Goal: Information Seeking & Learning: Learn about a topic

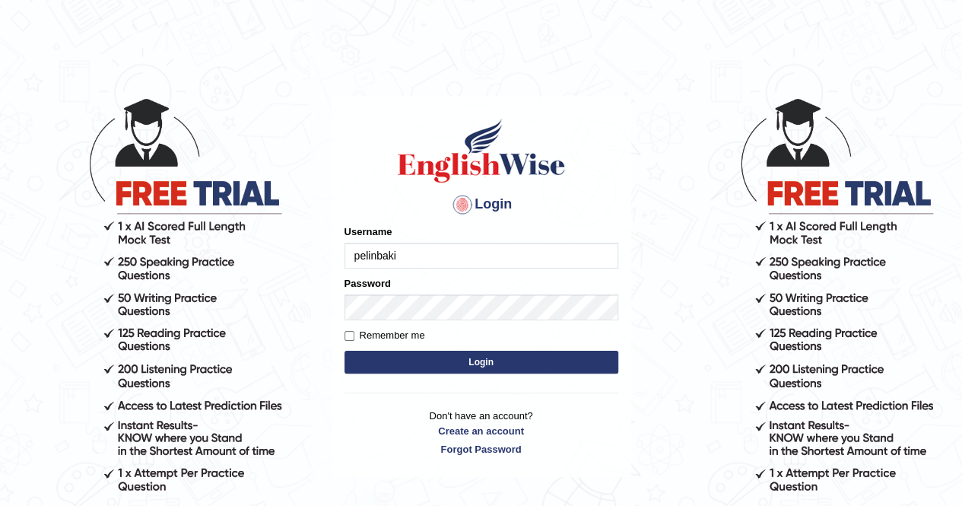
type input "pelinbaki"
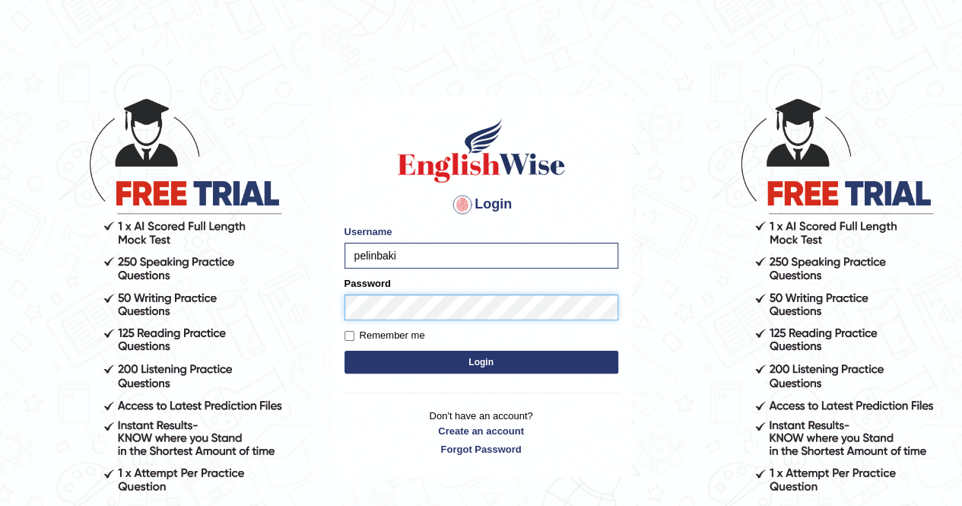
click at [344, 350] on button "Login" at bounding box center [481, 361] width 274 height 23
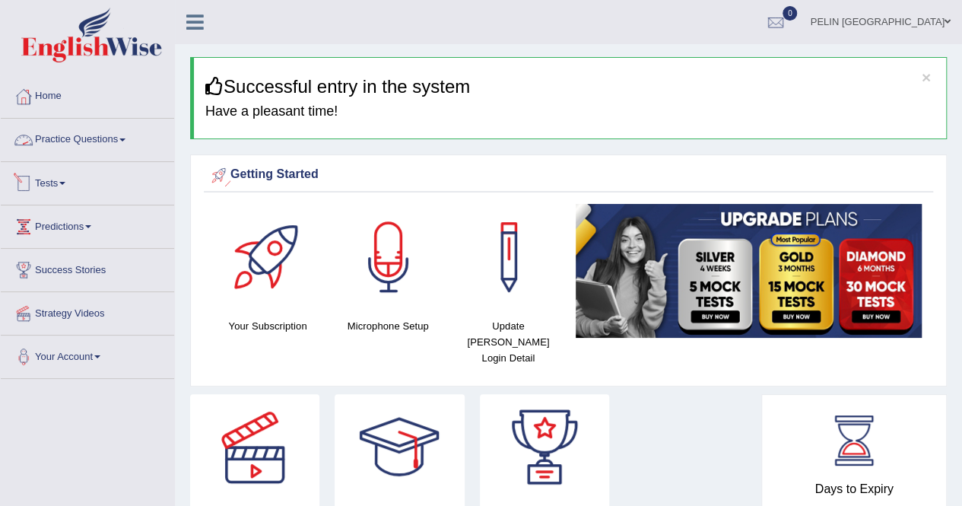
click at [68, 139] on link "Practice Questions" at bounding box center [87, 138] width 173 height 38
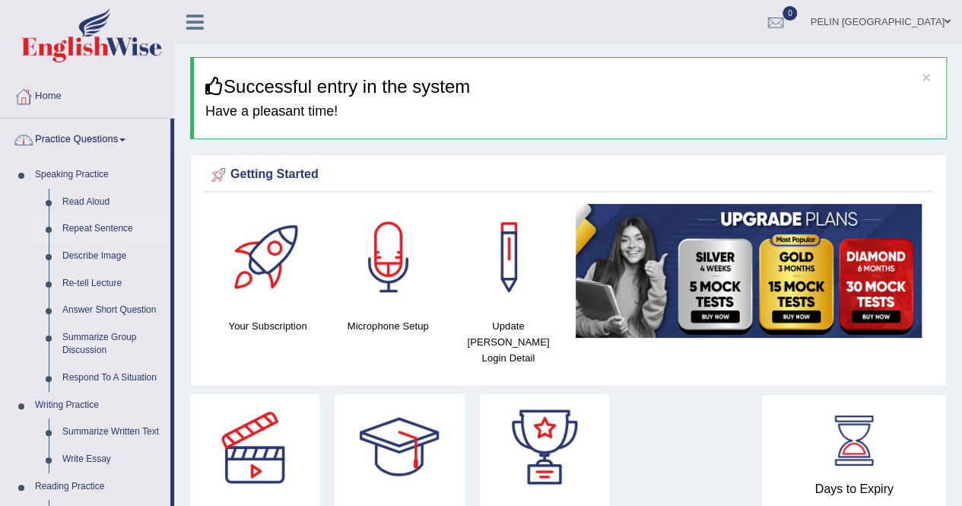
scroll to position [304, 0]
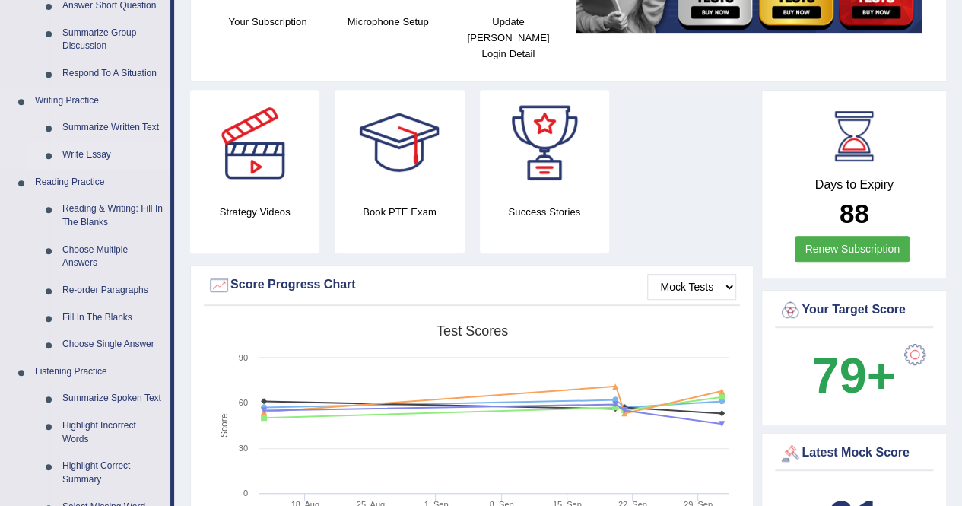
click at [90, 151] on link "Write Essay" at bounding box center [112, 154] width 115 height 27
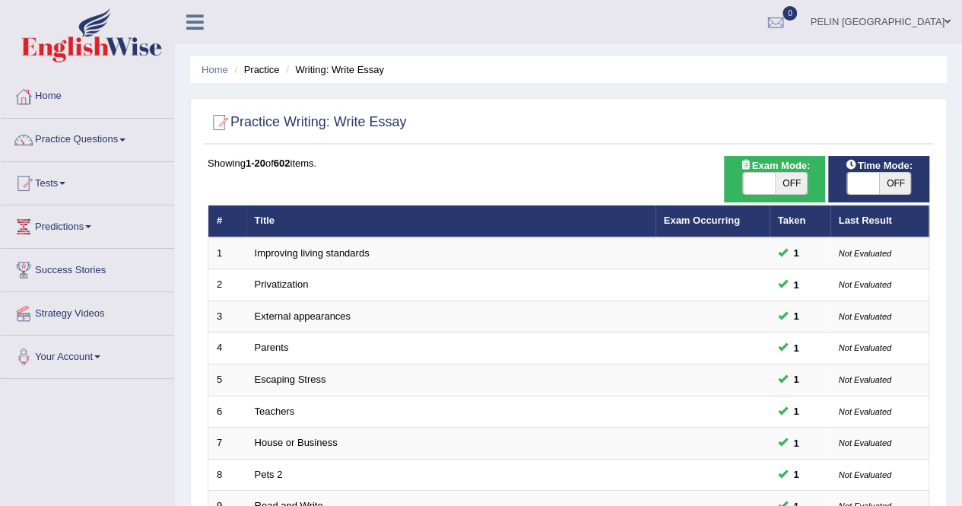
click at [97, 133] on link "Practice Questions" at bounding box center [87, 138] width 173 height 38
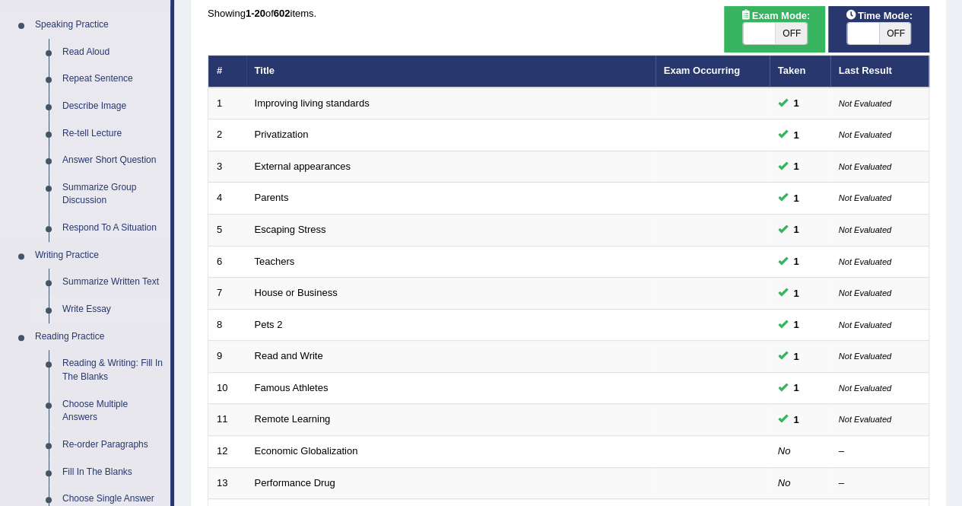
scroll to position [152, 0]
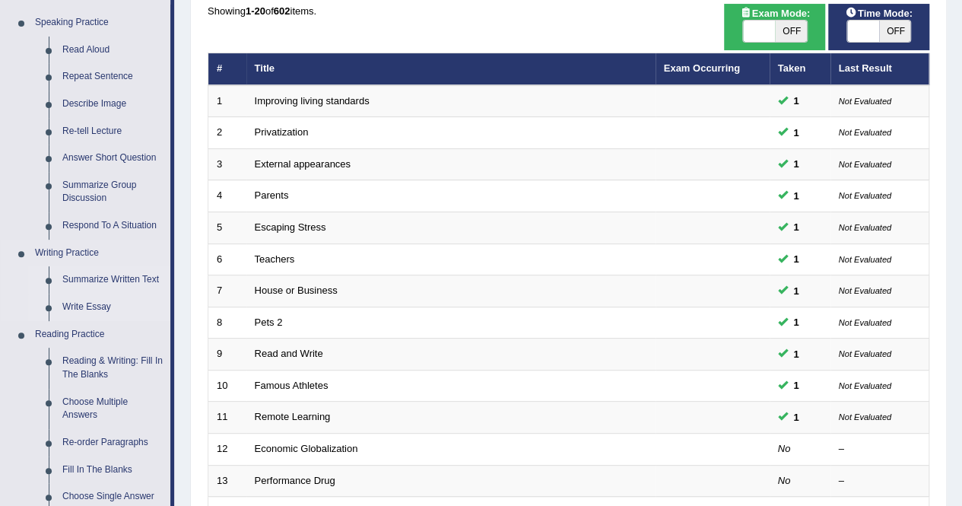
click at [87, 276] on link "Summarize Written Text" at bounding box center [112, 279] width 115 height 27
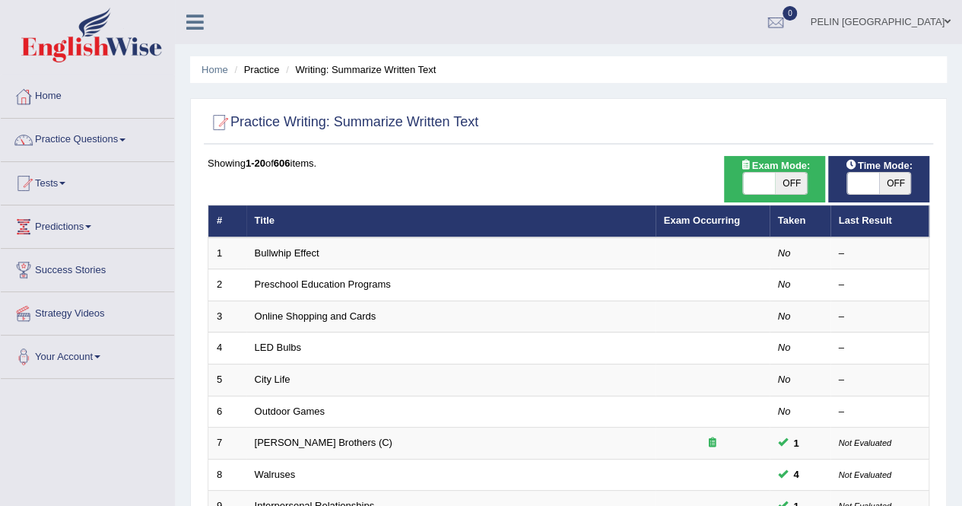
click at [782, 187] on span "OFF" at bounding box center [791, 183] width 32 height 21
checkbox input "true"
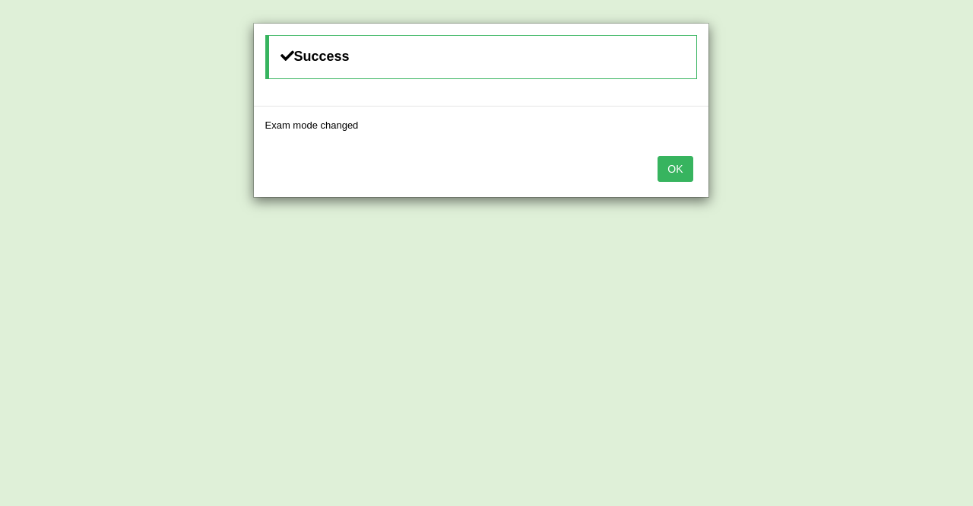
click at [692, 162] on button "OK" at bounding box center [675, 169] width 35 height 26
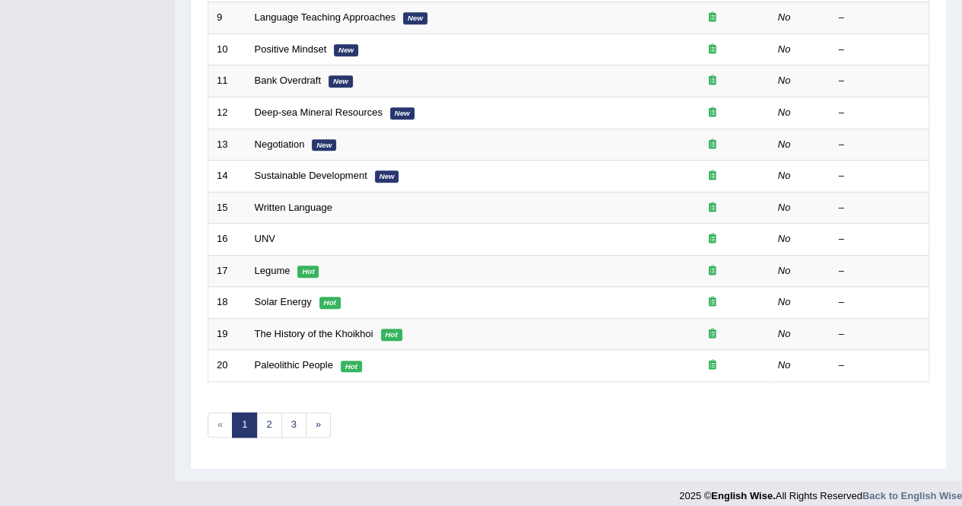
scroll to position [493, 0]
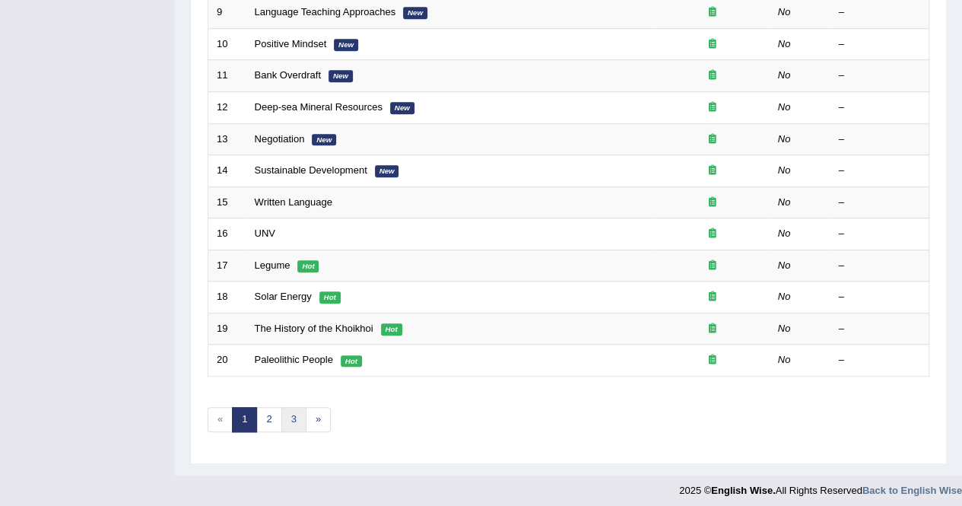
click at [291, 410] on link "3" at bounding box center [293, 419] width 25 height 25
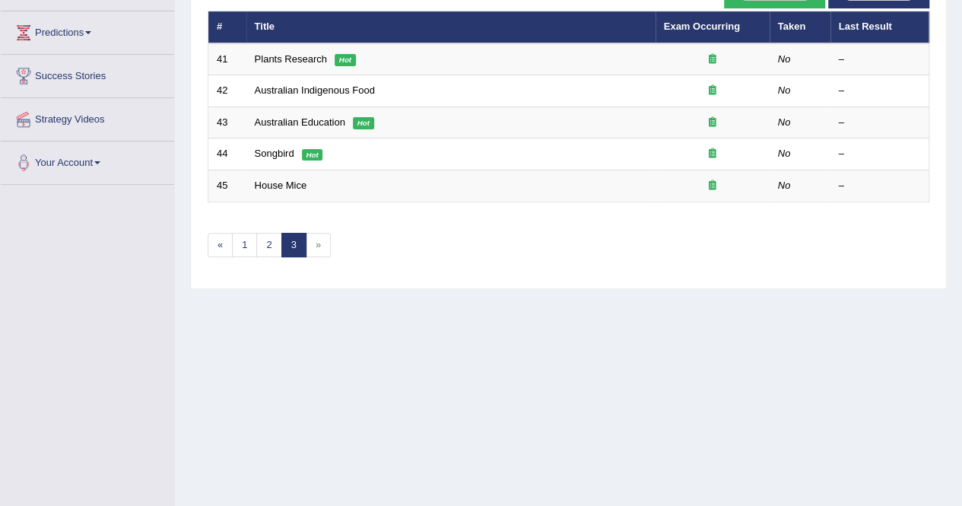
scroll to position [64, 0]
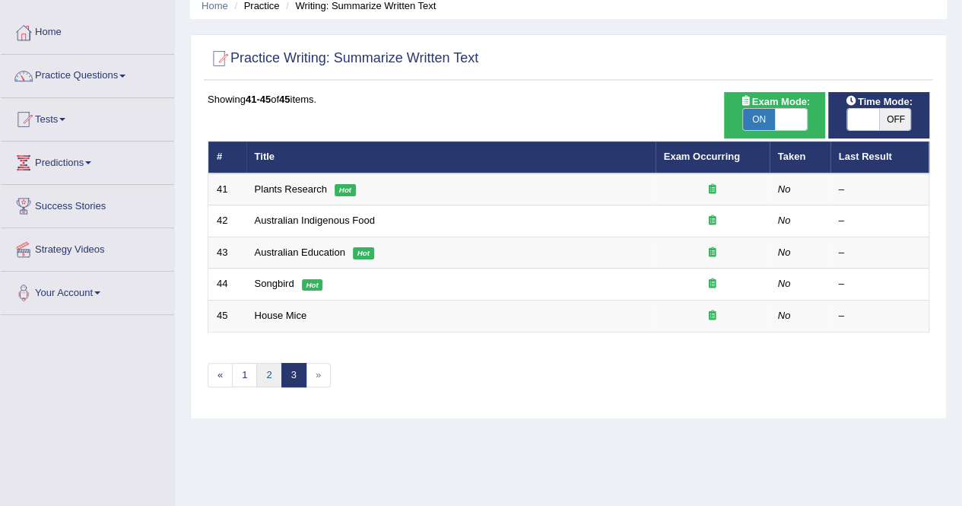
click at [266, 373] on link "2" at bounding box center [268, 375] width 25 height 25
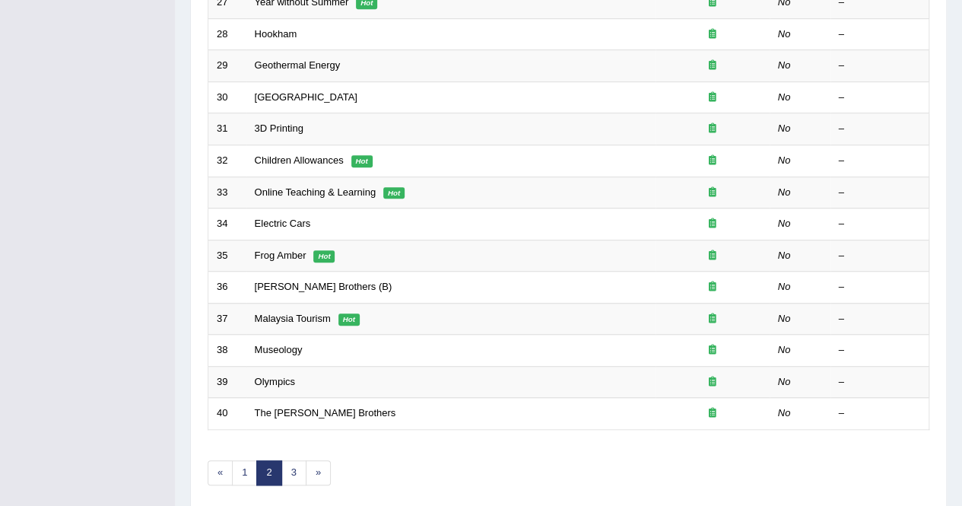
scroll to position [493, 0]
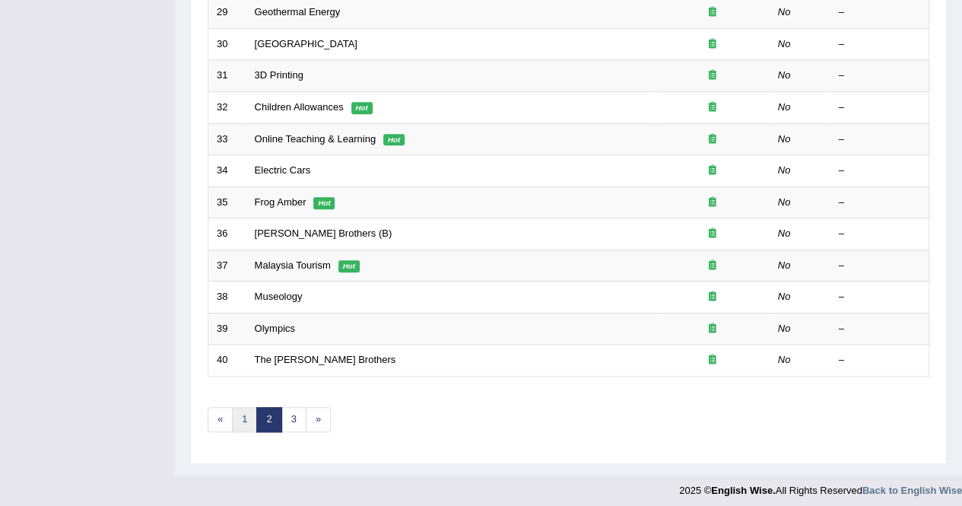
click at [239, 417] on link "1" at bounding box center [244, 419] width 25 height 25
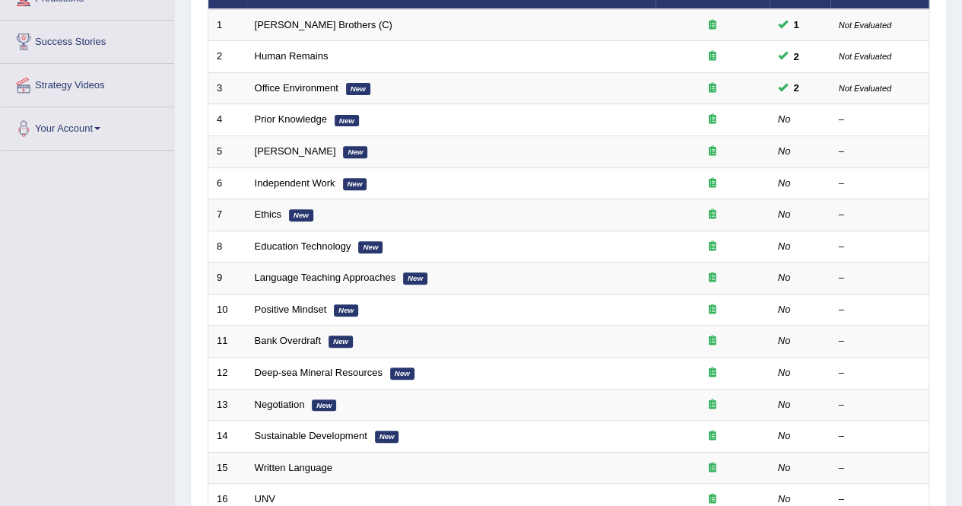
scroll to position [493, 0]
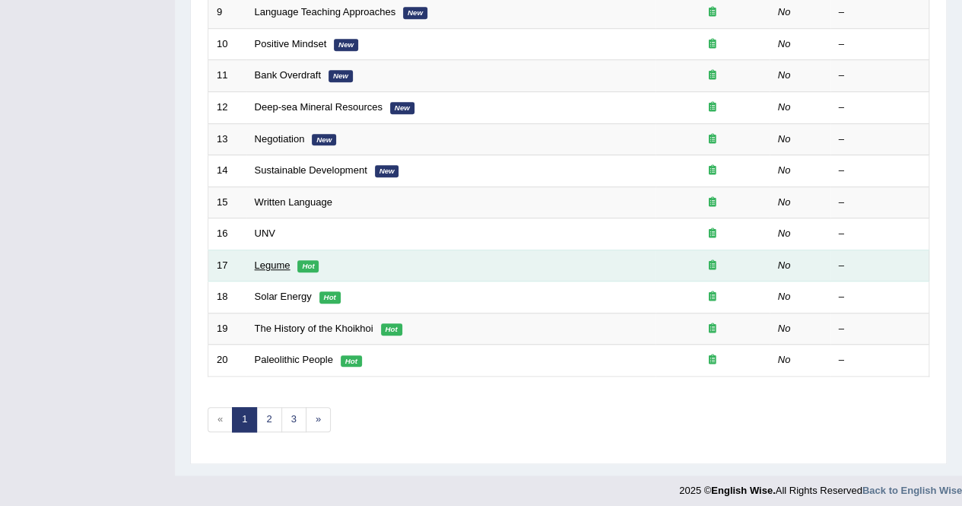
click at [281, 259] on link "Legume" at bounding box center [273, 264] width 36 height 11
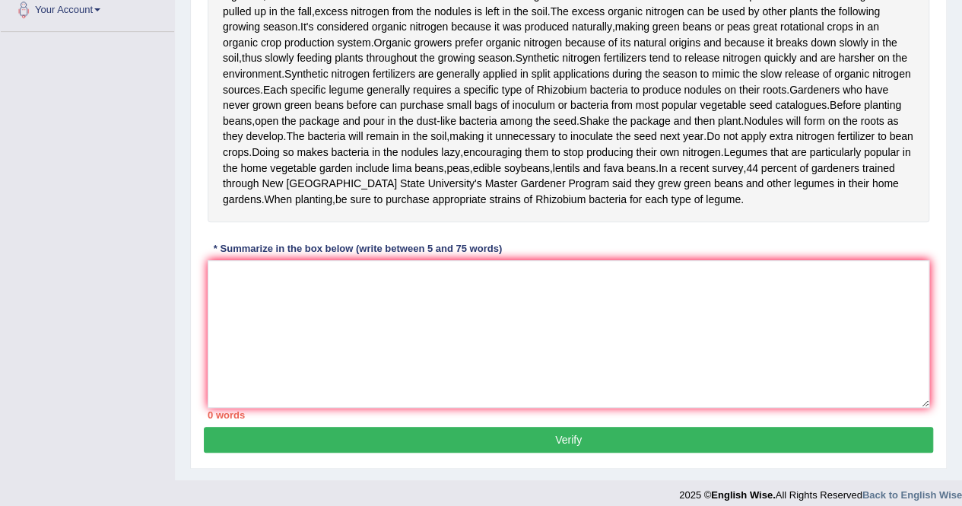
scroll to position [380, 0]
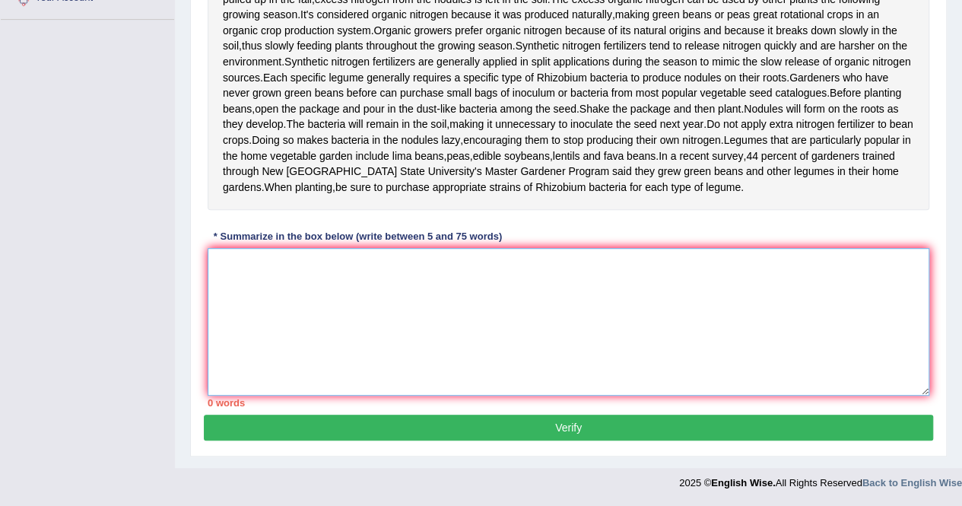
paste textarea "People in modern society often experience stress due to busy schedules, financi…"
type textarea "People in modern society often experience stress due to busy schedules, financi…"
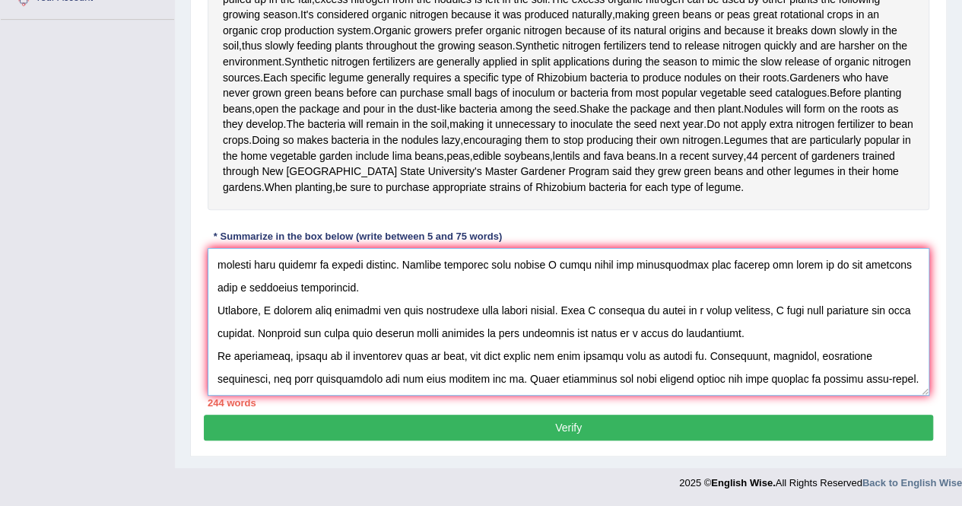
scroll to position [0, 0]
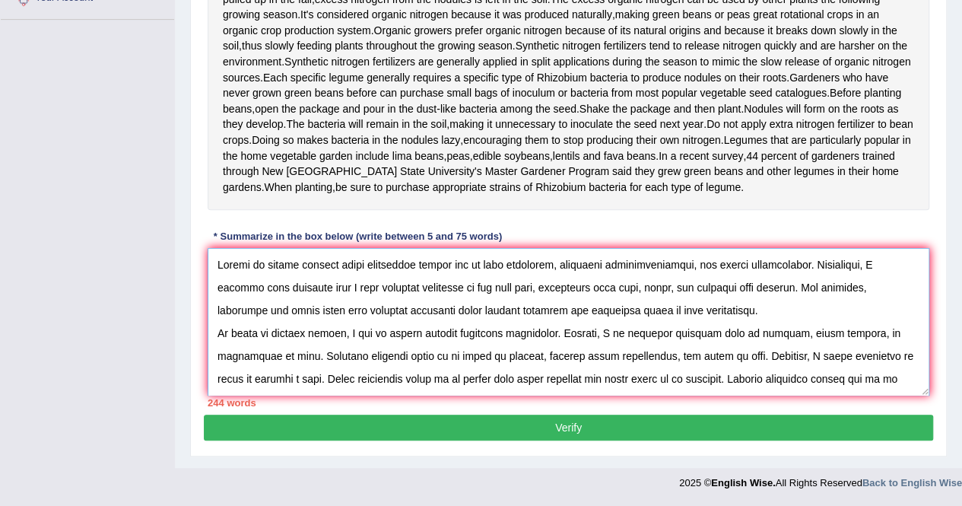
drag, startPoint x: 867, startPoint y: 395, endPoint x: 93, endPoint y: 134, distance: 817.4
click at [93, 134] on div "Toggle navigation Home Practice Questions Speaking Practice Read Aloud Repeat S…" at bounding box center [481, 69] width 962 height 857
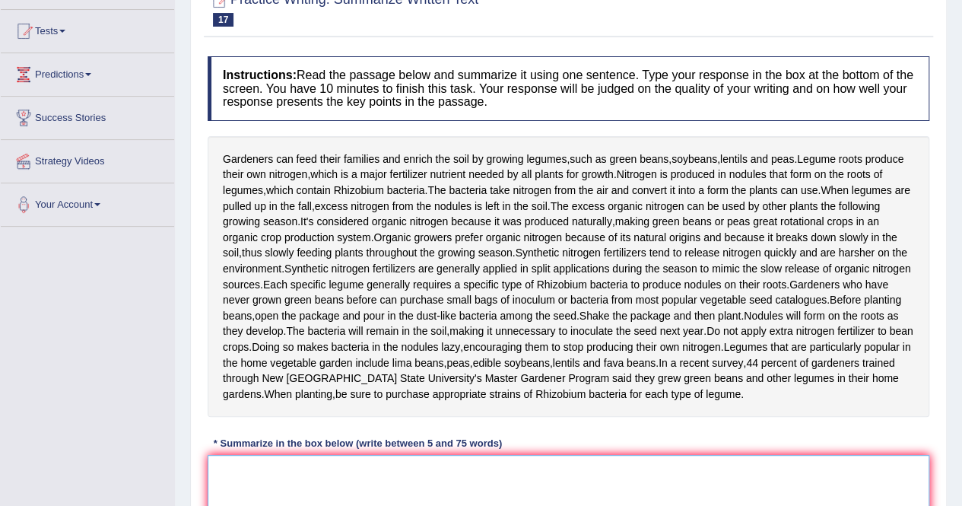
scroll to position [228, 0]
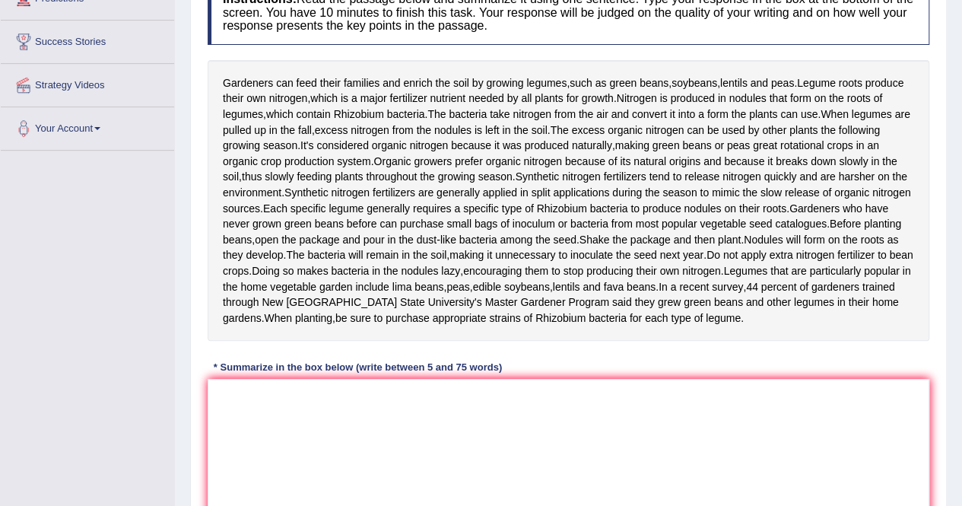
click at [753, 193] on div "Gardeners can feed their families and enrich the soil by growing legumes , such…" at bounding box center [568, 200] width 721 height 281
click at [433, 454] on textarea at bounding box center [568, 452] width 721 height 147
type textarea "t"
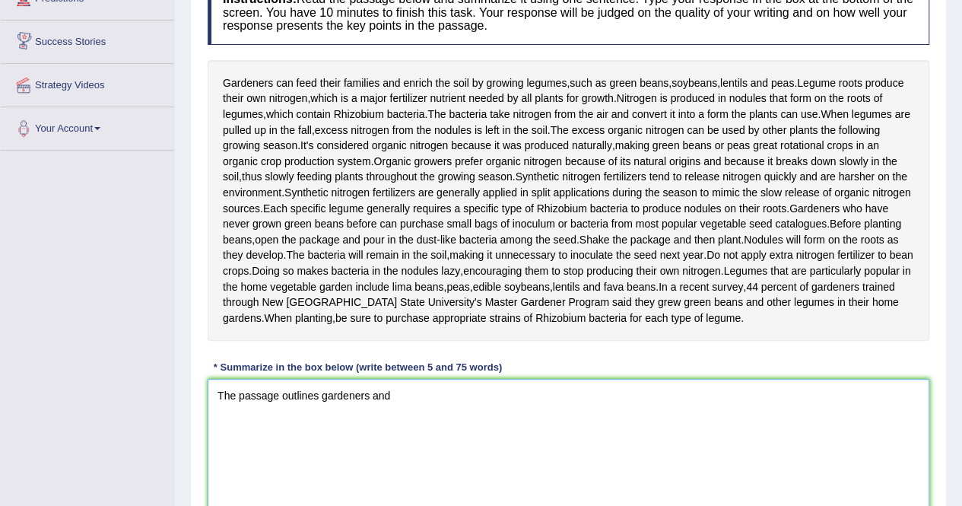
click at [468, 446] on textarea "The passage outlines gardeners and" at bounding box center [568, 452] width 721 height 147
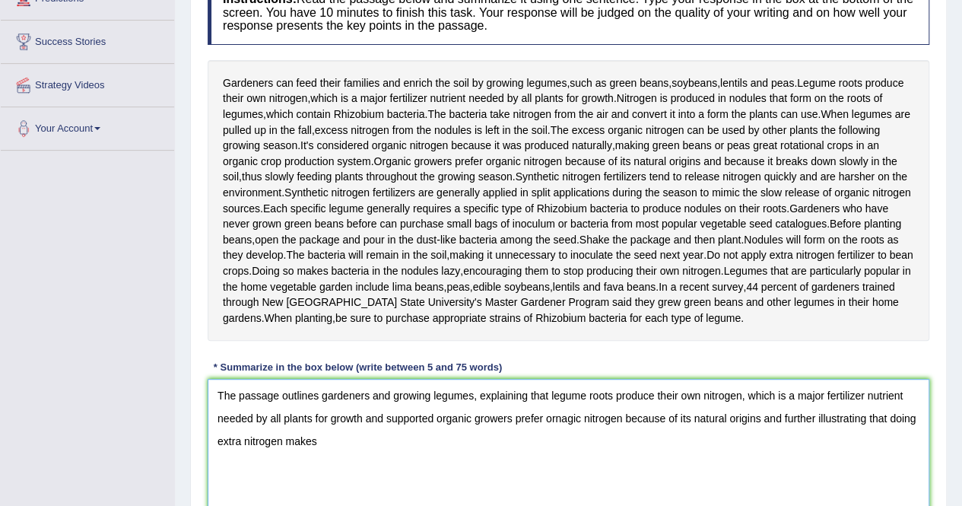
click at [233, 484] on textarea "The passage outlines gardeners and growing legumes, explaining that legume root…" at bounding box center [568, 452] width 721 height 147
click at [516, 489] on textarea "The passage outlines gardeners and growing legumes, explaining that legume root…" at bounding box center [568, 452] width 721 height 147
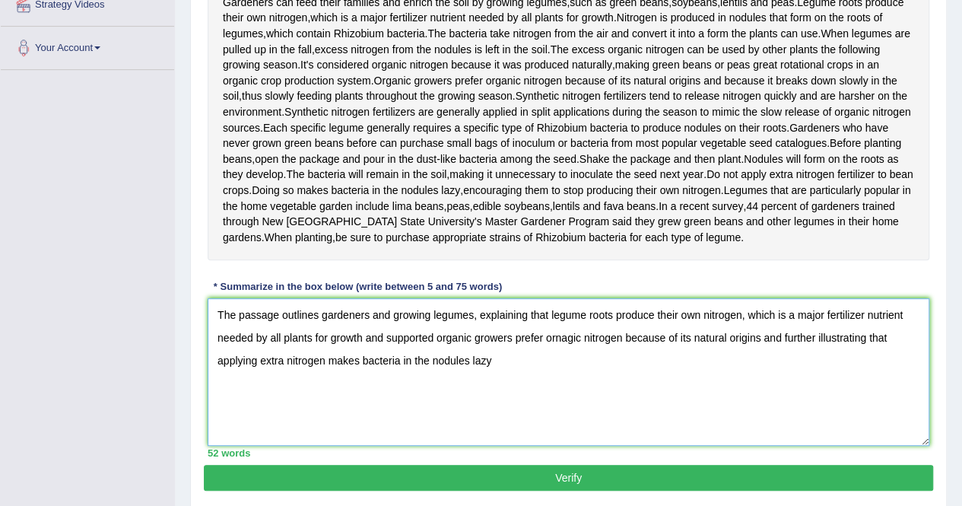
scroll to position [403, 0]
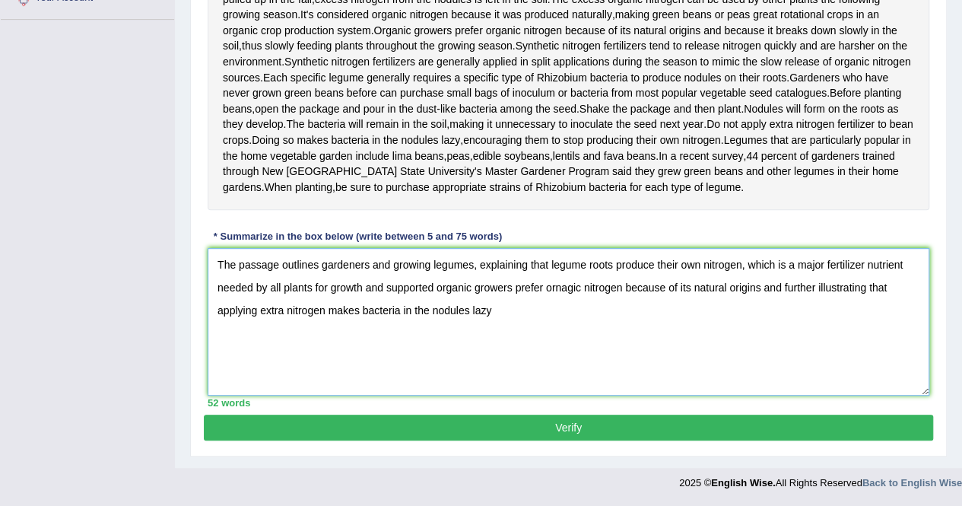
click at [550, 314] on textarea "The passage outlines gardeners and growing legumes, explaining that legume root…" at bounding box center [568, 321] width 721 height 147
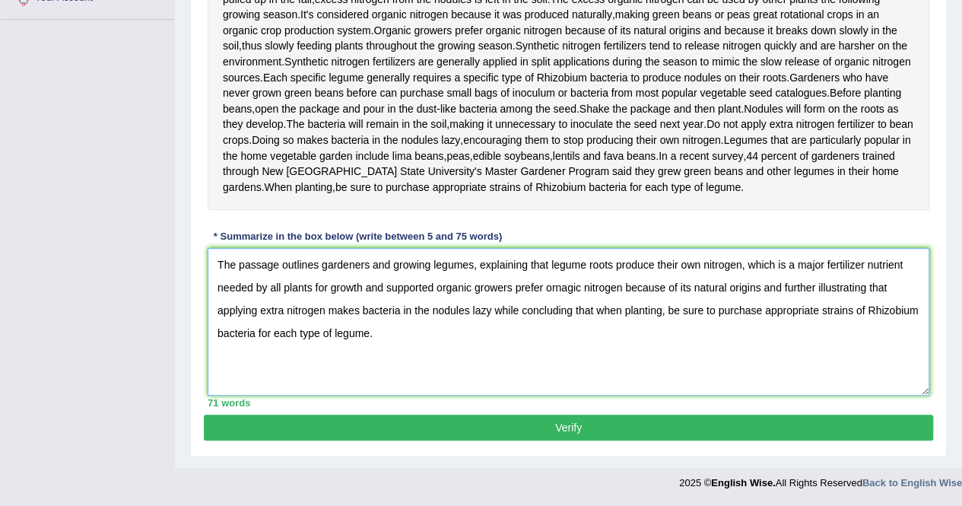
type textarea "The passage outlines gardeners and growing legumes, explaining that legume root…"
click at [628, 433] on button "Verify" at bounding box center [568, 427] width 729 height 26
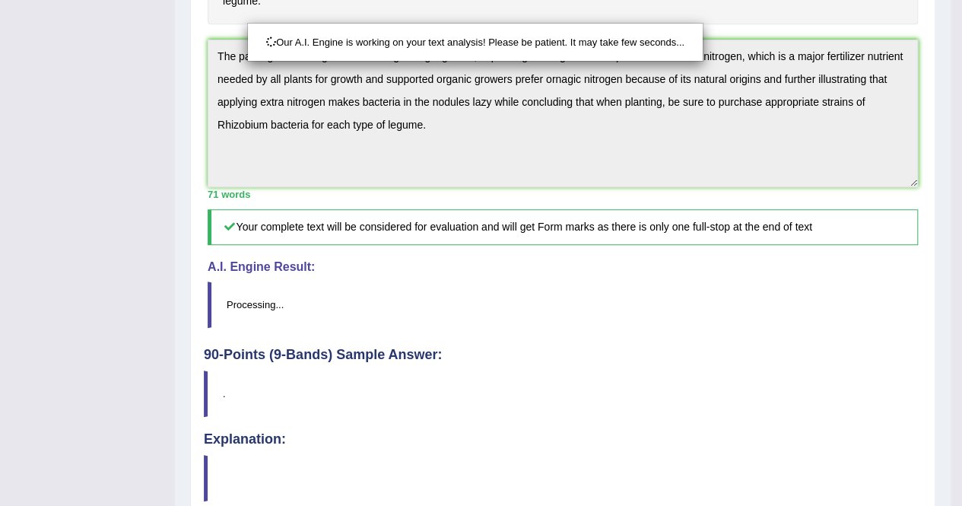
scroll to position [671, 0]
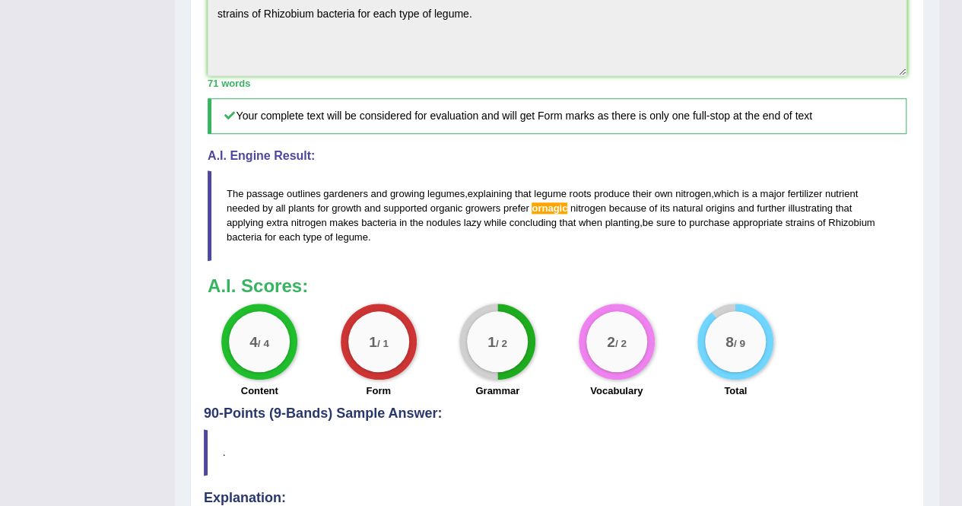
drag, startPoint x: 384, startPoint y: 287, endPoint x: 220, endPoint y: 232, distance: 172.4
click at [197, 232] on div "Practice Writing: Summarize Written Text 17 Legume Instructions: Read the passa…" at bounding box center [557, 19] width 734 height 1127
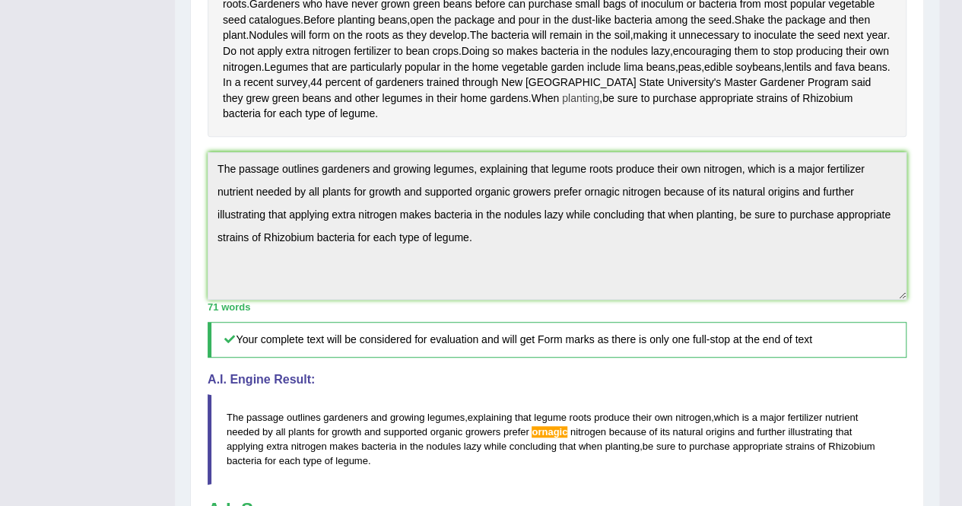
scroll to position [443, 0]
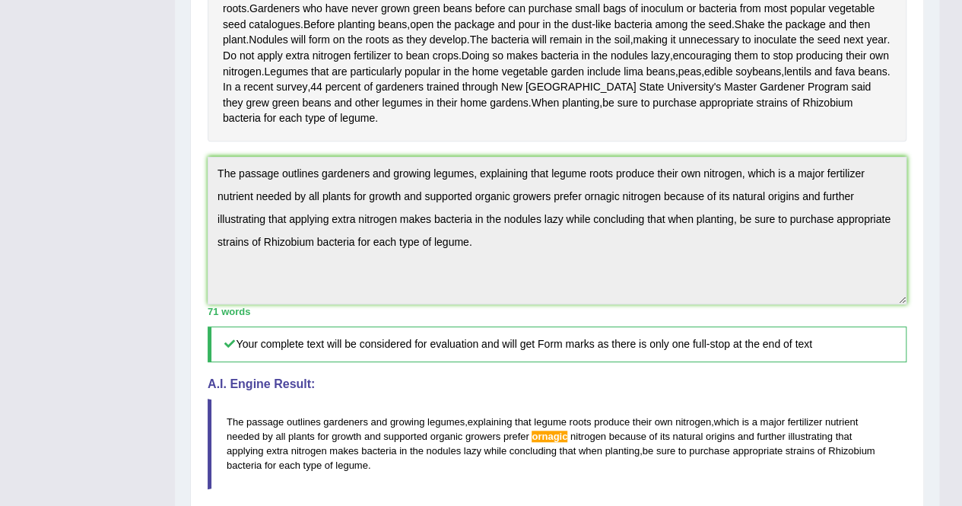
click at [157, 226] on div "Toggle navigation Home Practice Questions Speaking Practice Read Aloud Repeat S…" at bounding box center [469, 205] width 939 height 1296
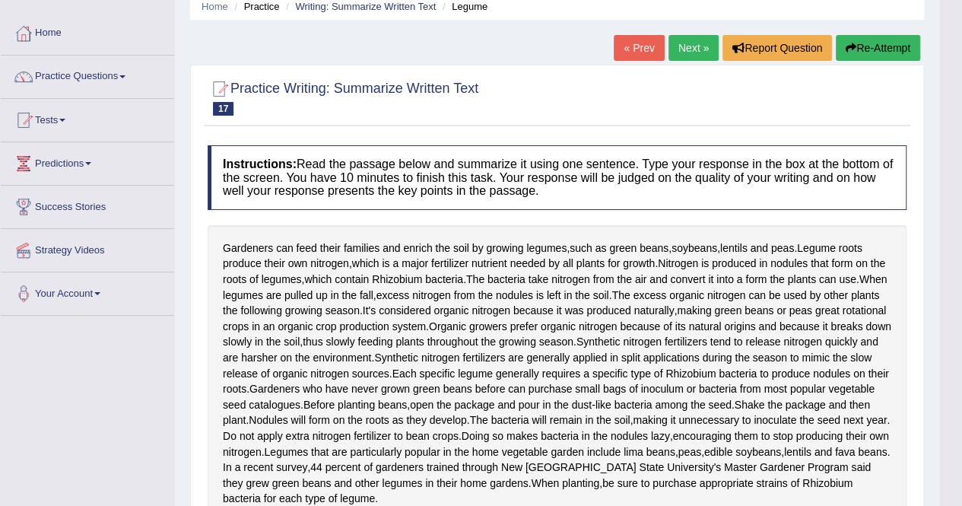
click at [882, 48] on button "Re-Attempt" at bounding box center [878, 48] width 84 height 26
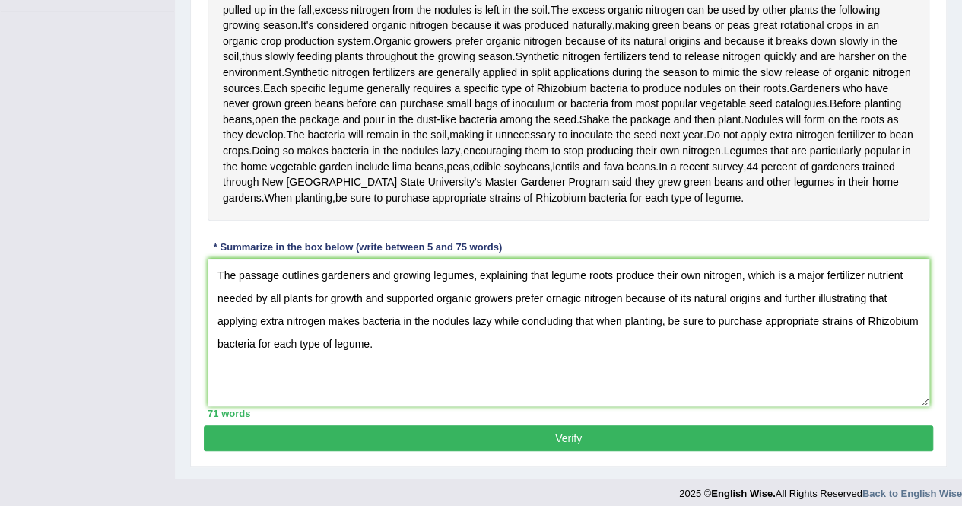
click at [569, 340] on textarea "The passage outlines gardeners and growing legumes, explaining that legume root…" at bounding box center [568, 331] width 721 height 147
type textarea "The passage outlines gardeners and growing legumes, explaining that legume root…"
click at [620, 451] on button "Verify" at bounding box center [568, 438] width 729 height 26
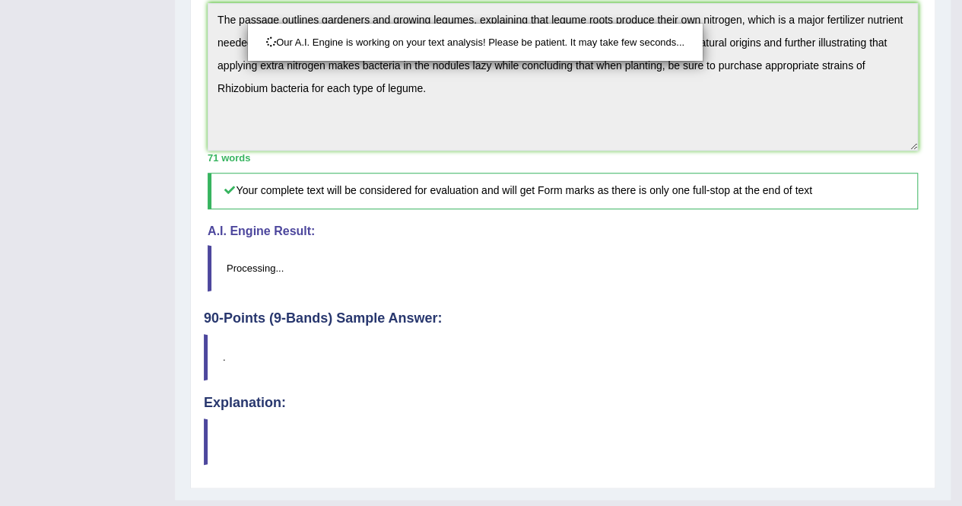
scroll to position [680, 0]
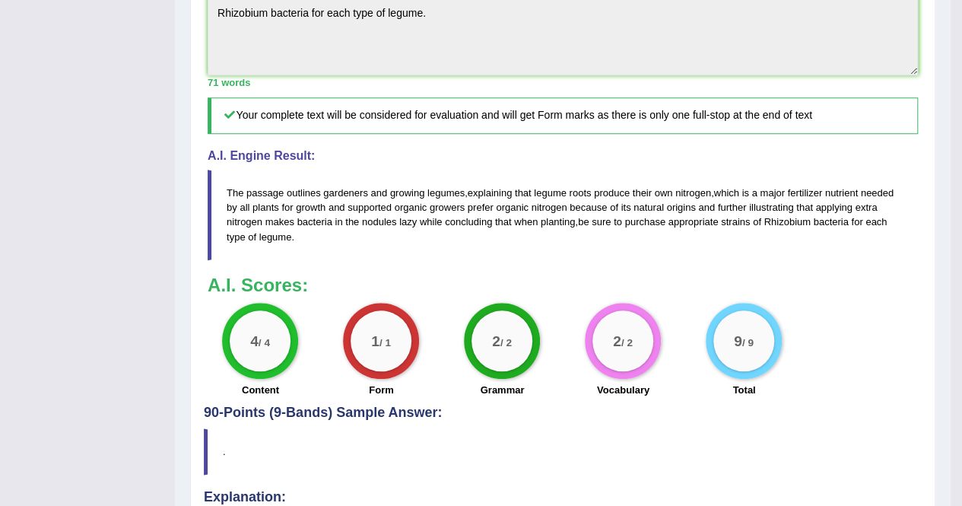
click at [615, 295] on h3 "A.I. Scores:" at bounding box center [563, 285] width 710 height 20
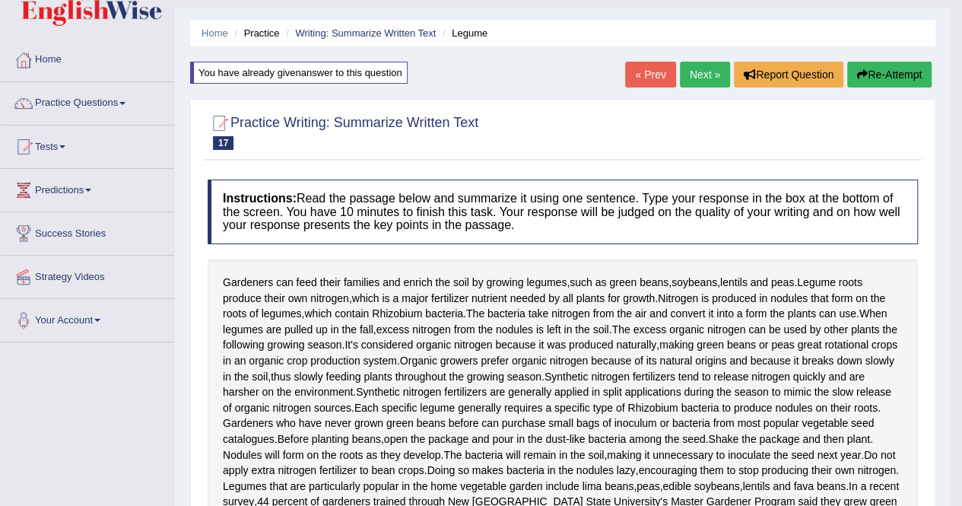
scroll to position [0, 0]
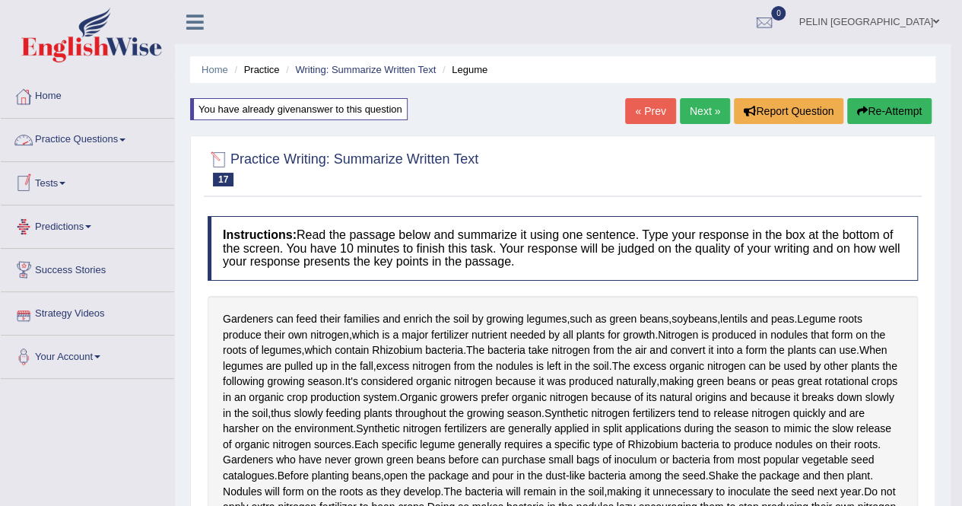
click at [377, 56] on ul "Home Practice Writing: Summarize Written Text Legume" at bounding box center [562, 69] width 745 height 27
click at [371, 68] on link "Writing: Summarize Written Text" at bounding box center [365, 69] width 141 height 11
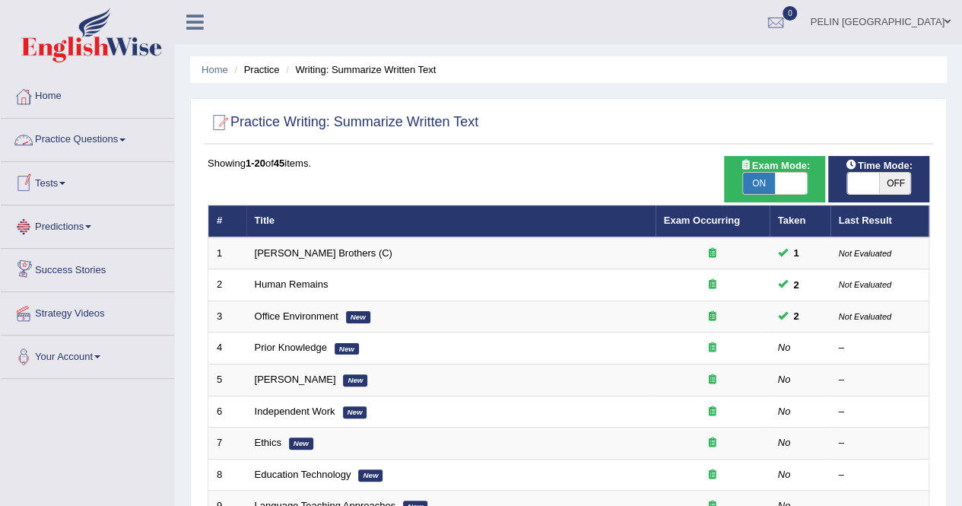
click at [87, 142] on link "Practice Questions" at bounding box center [87, 138] width 173 height 38
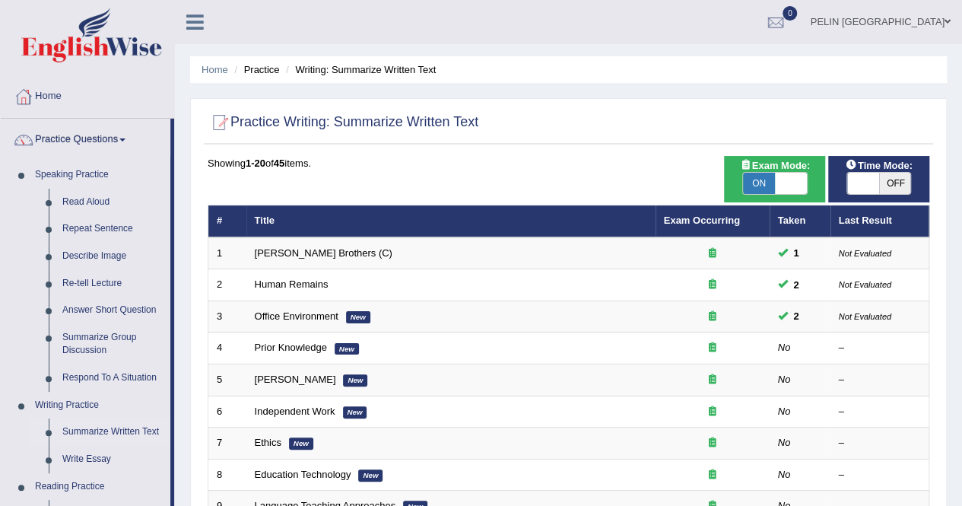
click at [116, 138] on link "Practice Questions" at bounding box center [86, 138] width 170 height 38
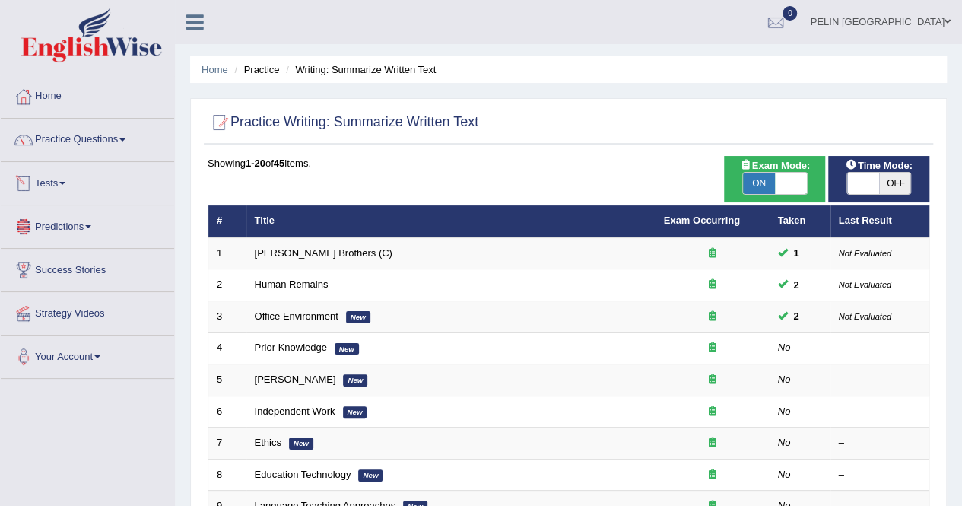
click at [64, 192] on link "Tests" at bounding box center [87, 181] width 173 height 38
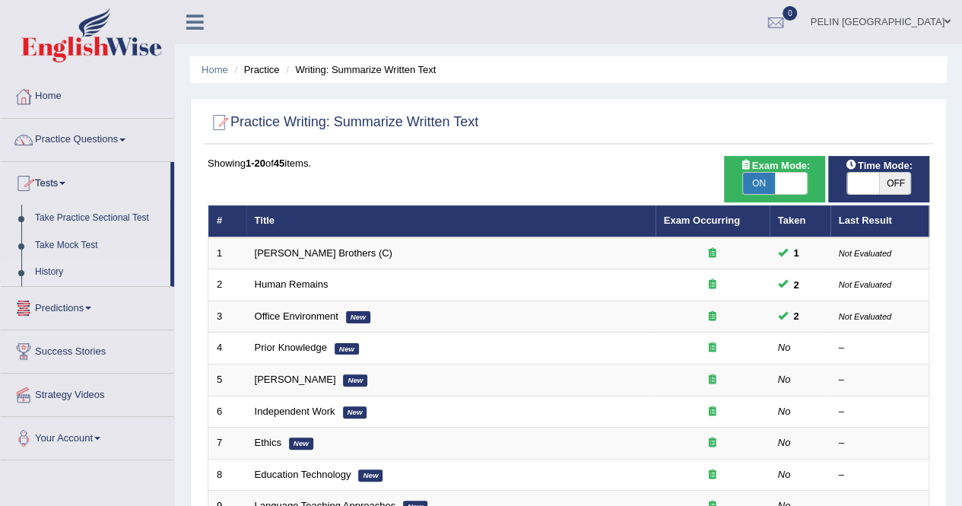
click at [55, 274] on link "History" at bounding box center [99, 271] width 142 height 27
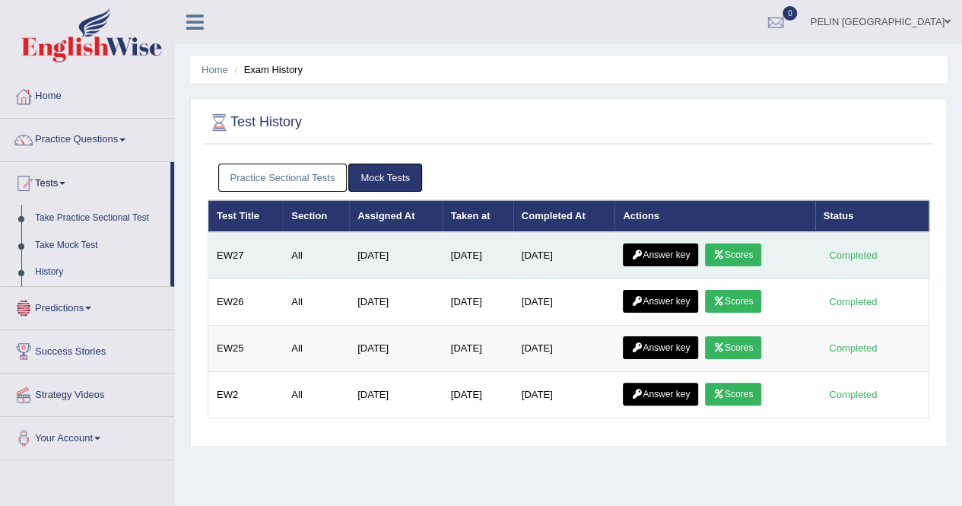
click at [657, 258] on link "Answer key" at bounding box center [660, 254] width 75 height 23
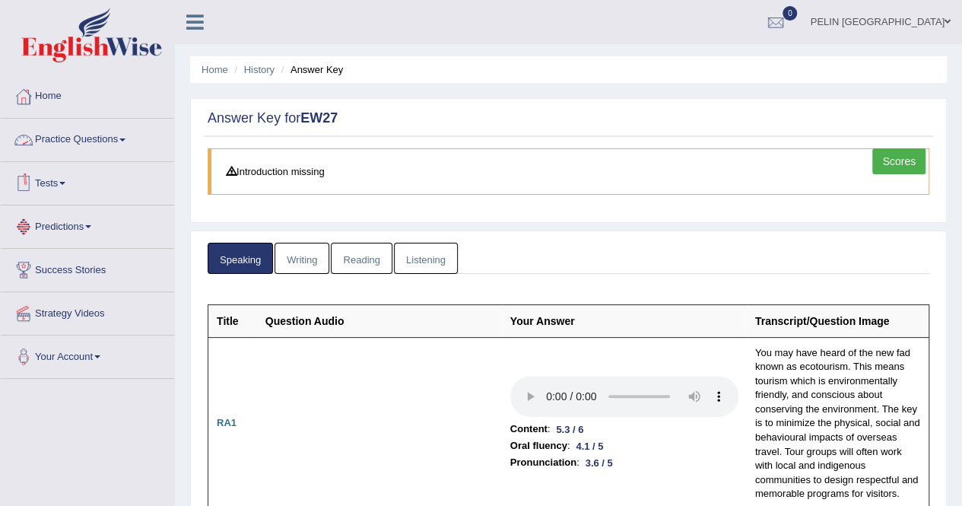
click at [88, 144] on link "Practice Questions" at bounding box center [87, 138] width 173 height 38
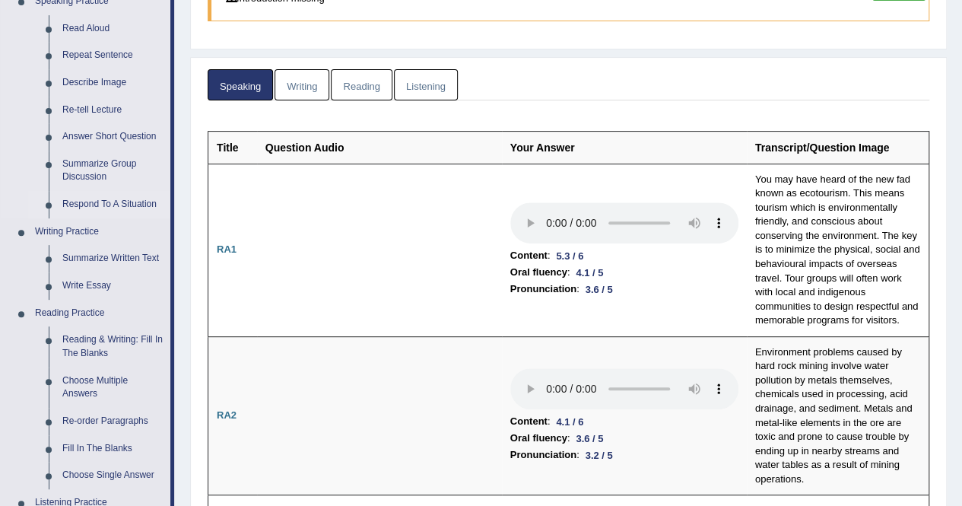
scroll to position [228, 0]
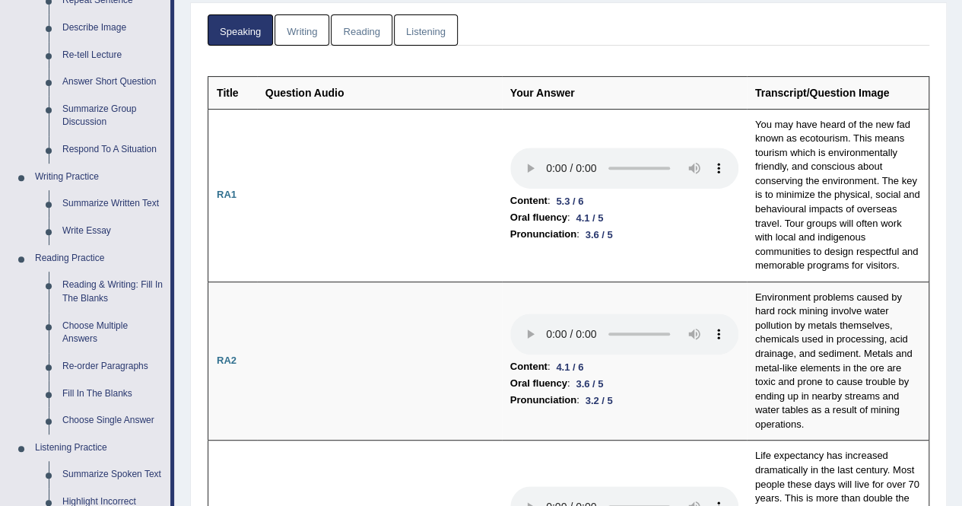
click at [352, 27] on link "Reading" at bounding box center [361, 29] width 61 height 31
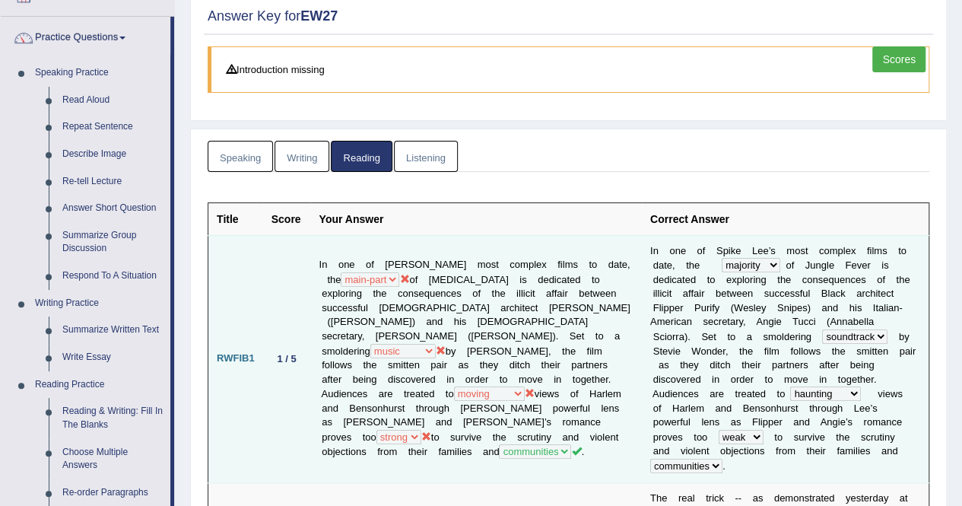
scroll to position [0, 0]
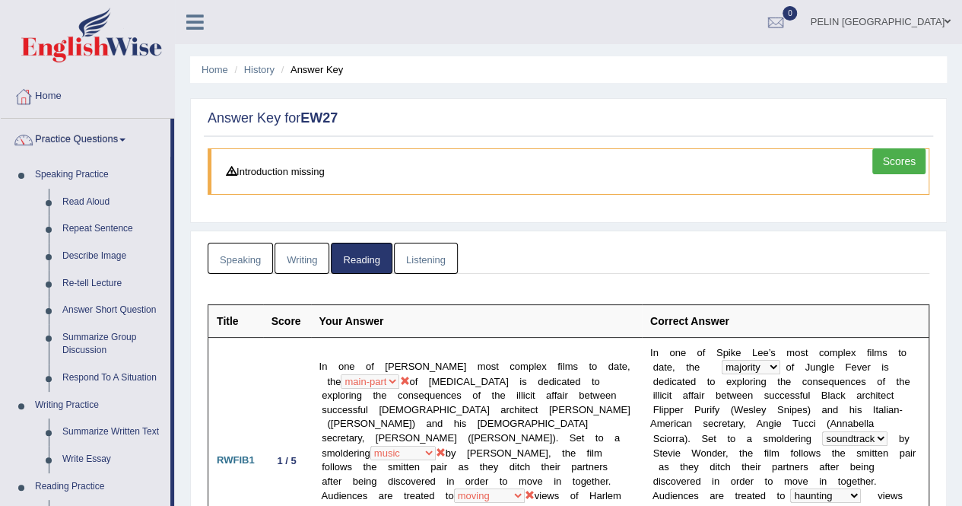
click at [899, 167] on link "Scores" at bounding box center [898, 161] width 53 height 26
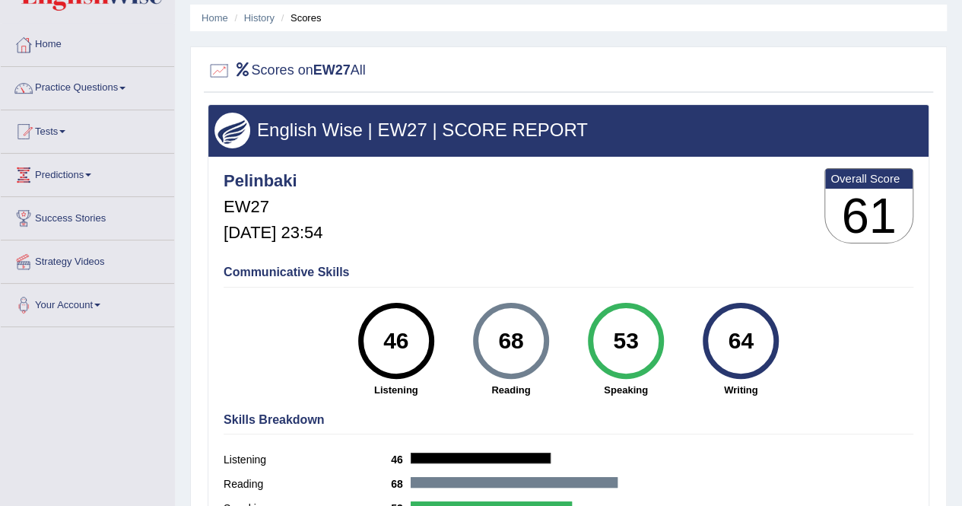
scroll to position [76, 0]
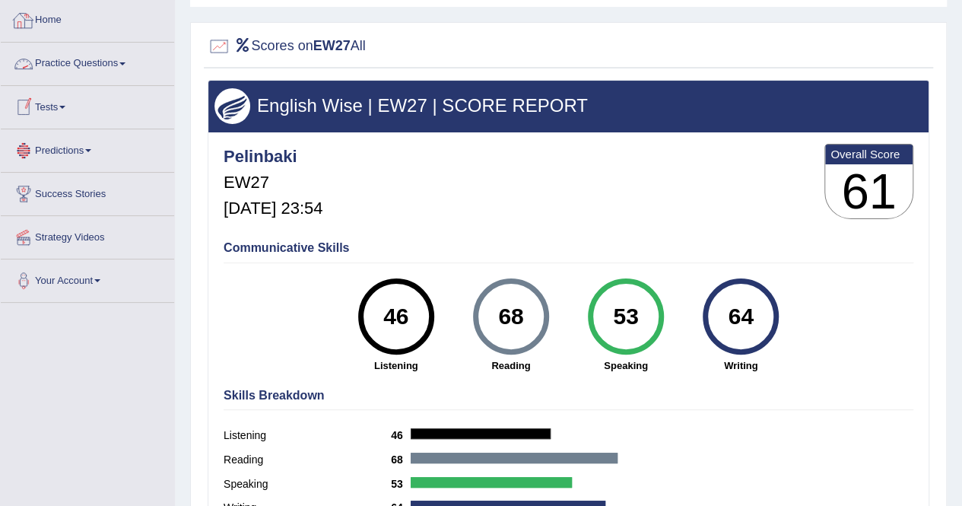
click at [65, 13] on link "Home" at bounding box center [87, 18] width 173 height 38
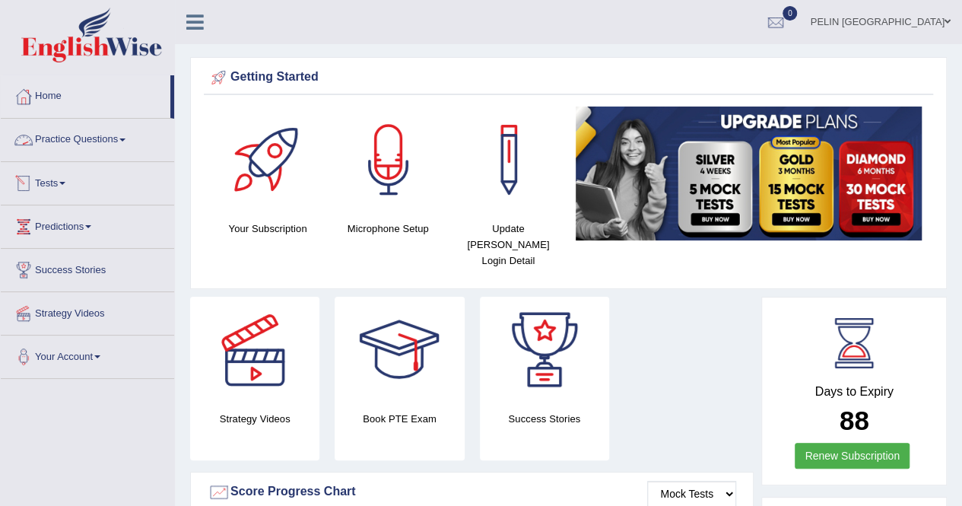
click at [106, 125] on link "Practice Questions" at bounding box center [87, 138] width 173 height 38
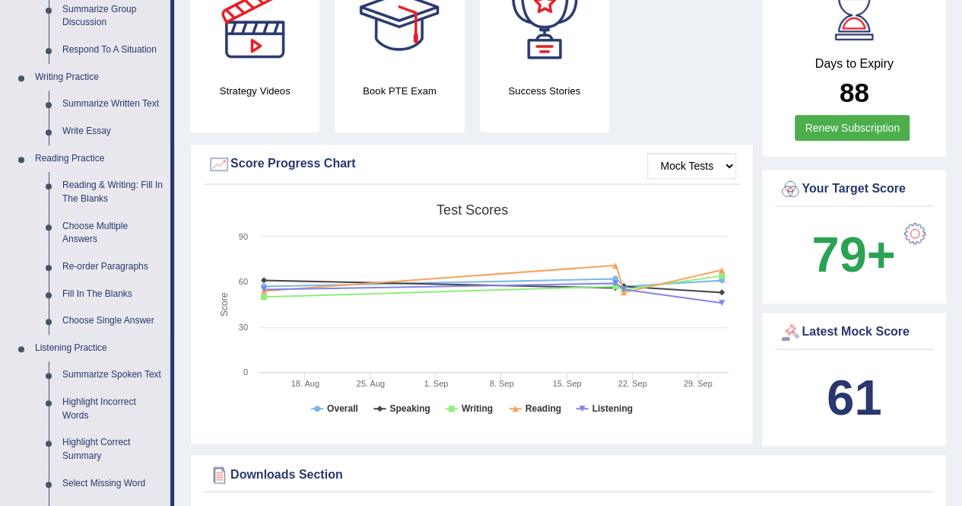
scroll to position [304, 0]
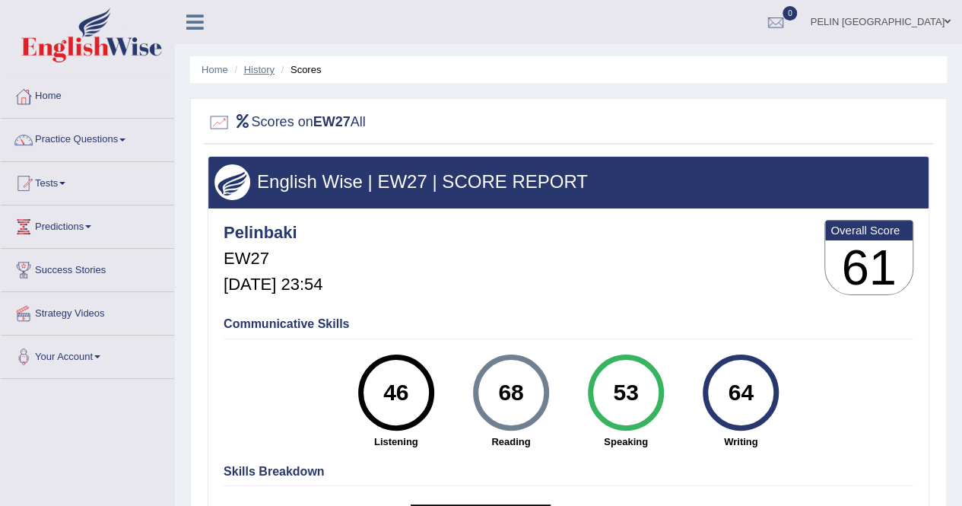
click at [255, 68] on link "History" at bounding box center [259, 69] width 30 height 11
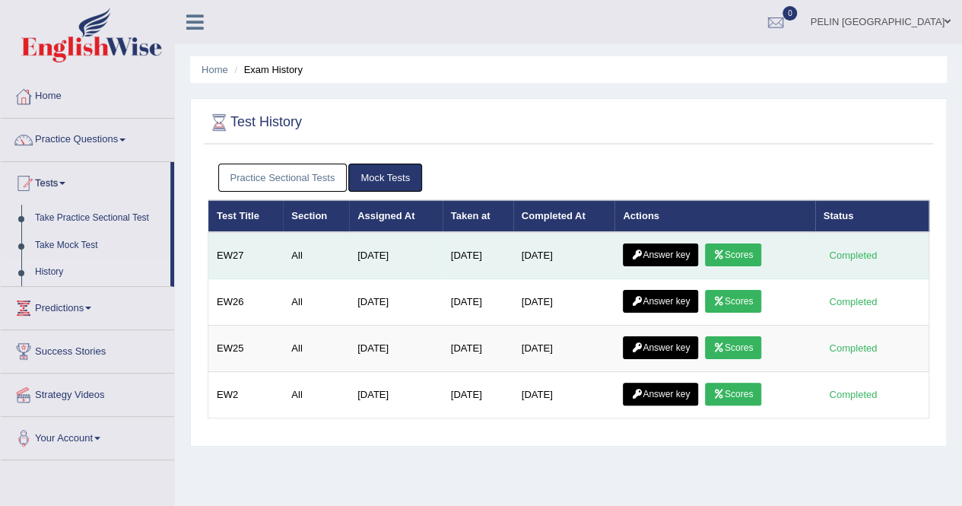
click at [664, 250] on link "Answer key" at bounding box center [660, 254] width 75 height 23
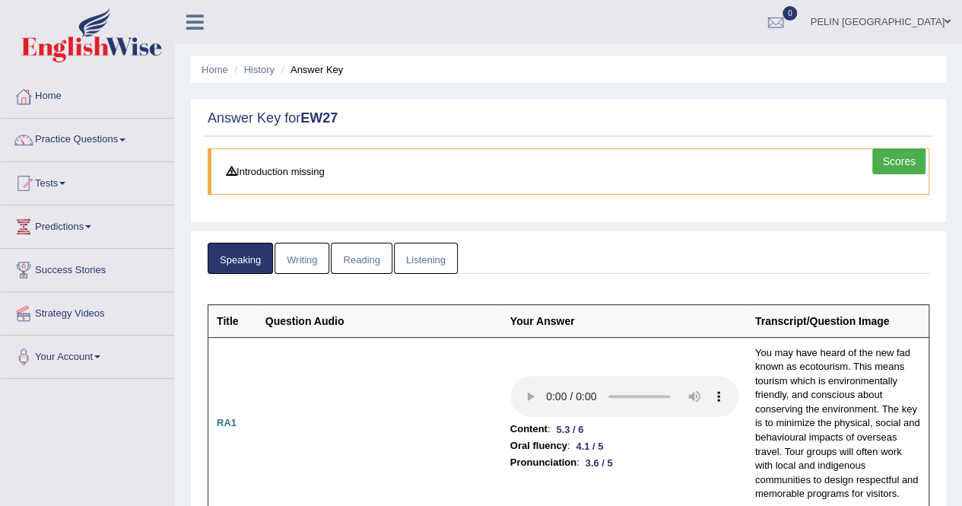
click at [319, 256] on link "Writing" at bounding box center [301, 258] width 55 height 31
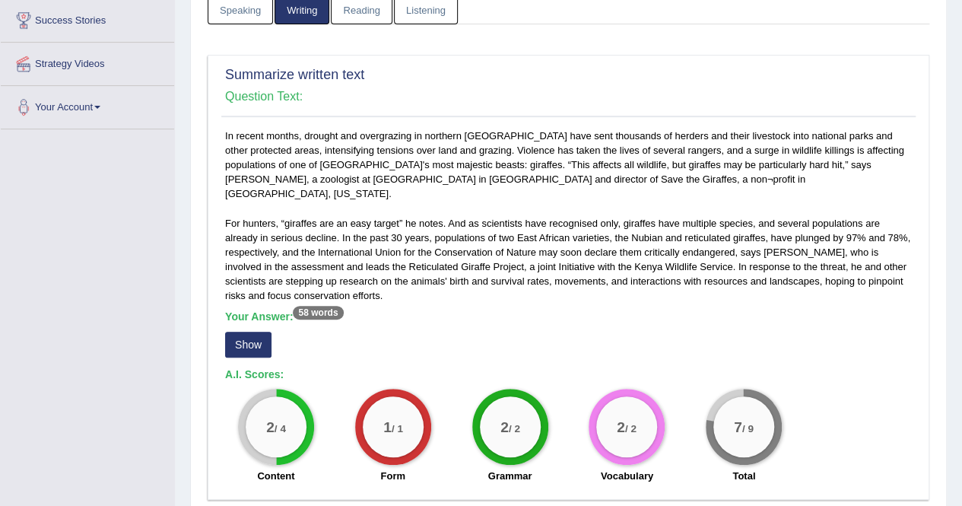
scroll to position [228, 0]
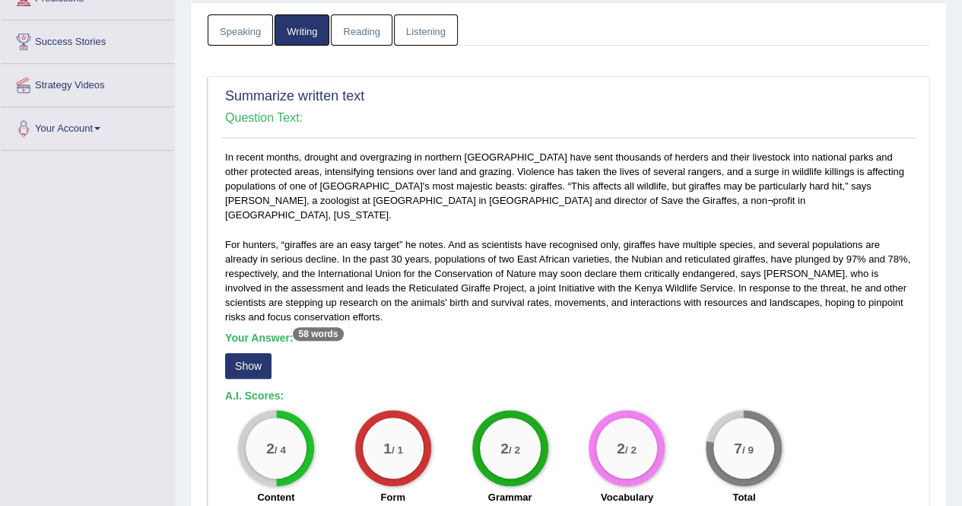
click at [255, 343] on div "Your Answer: 58 words Show" at bounding box center [568, 356] width 687 height 51
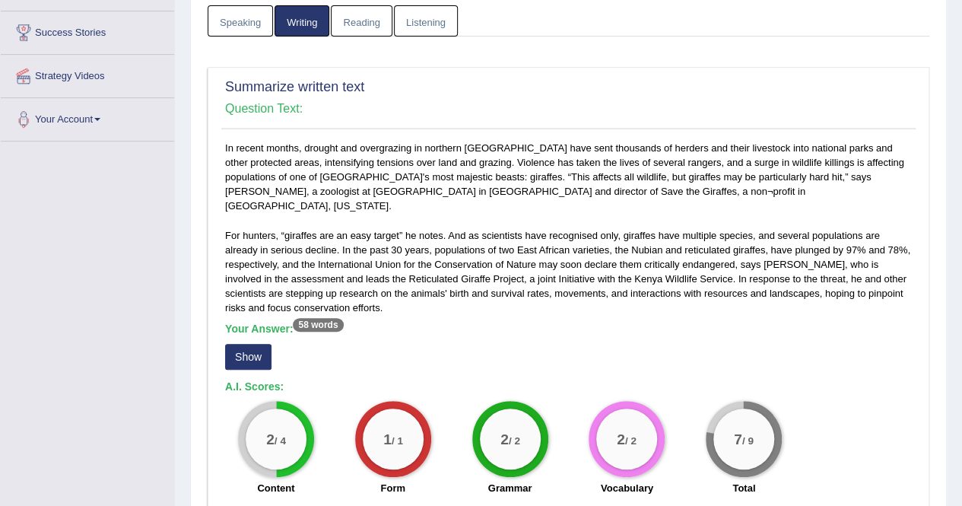
scroll to position [380, 0]
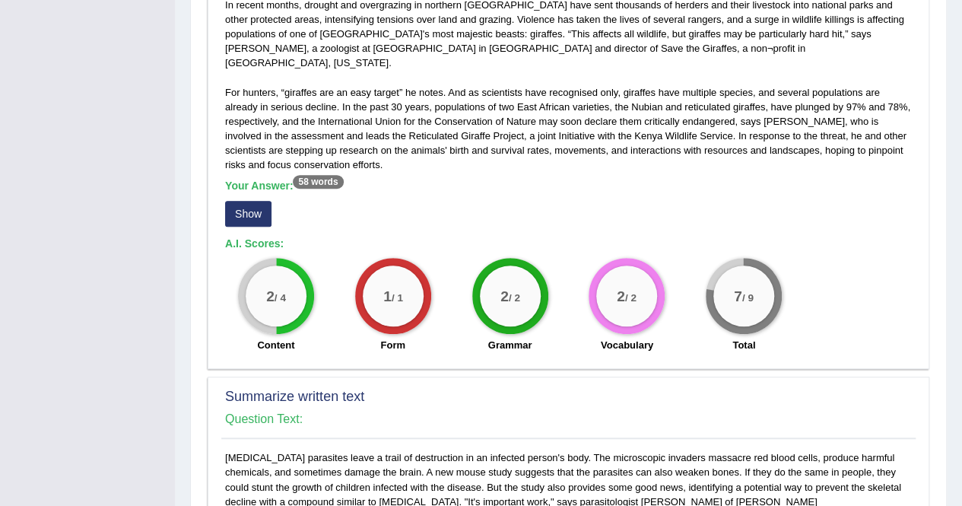
click at [259, 201] on button "Show" at bounding box center [248, 214] width 46 height 26
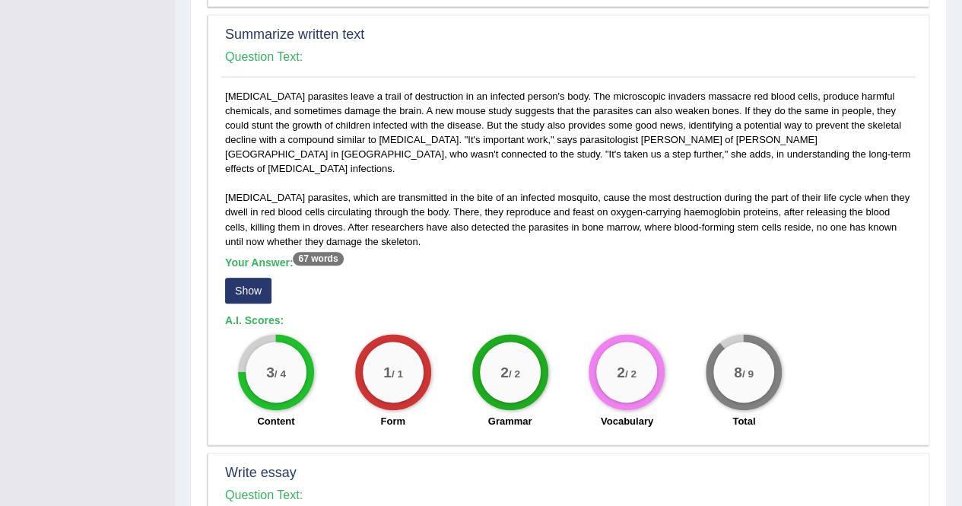
scroll to position [760, 0]
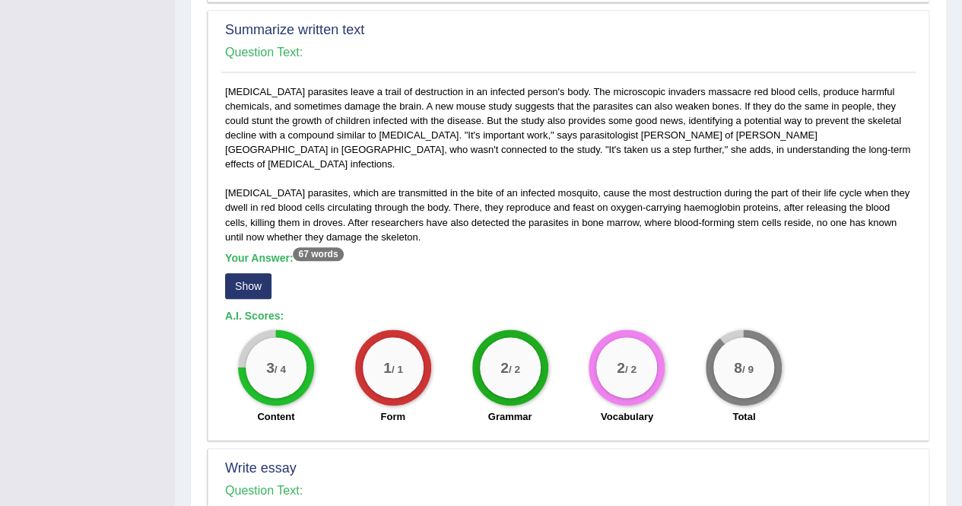
click at [245, 273] on button "Show" at bounding box center [248, 286] width 46 height 26
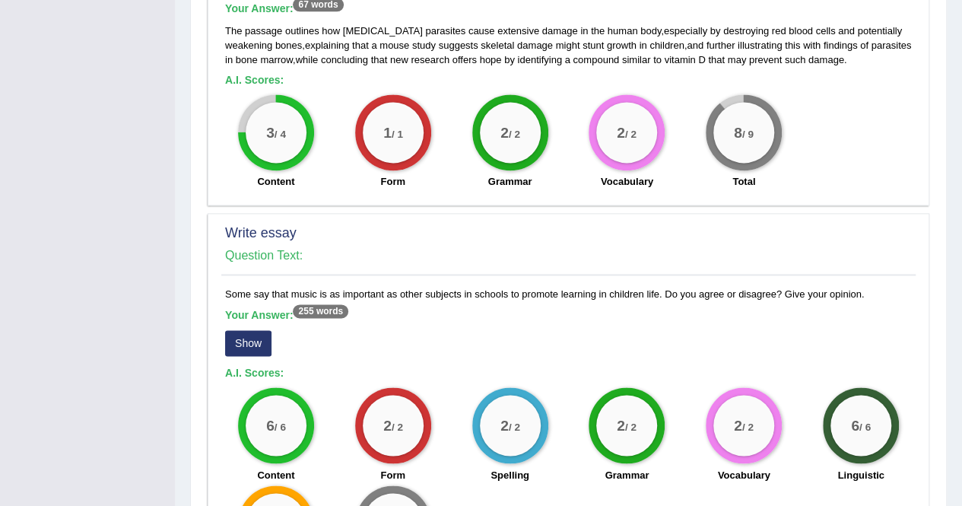
scroll to position [1137, 0]
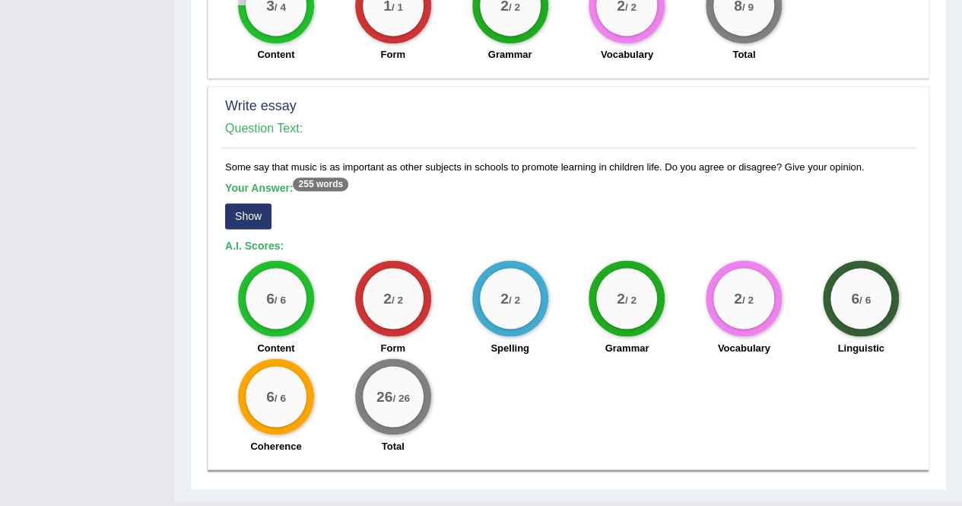
click at [262, 203] on button "Show" at bounding box center [248, 216] width 46 height 26
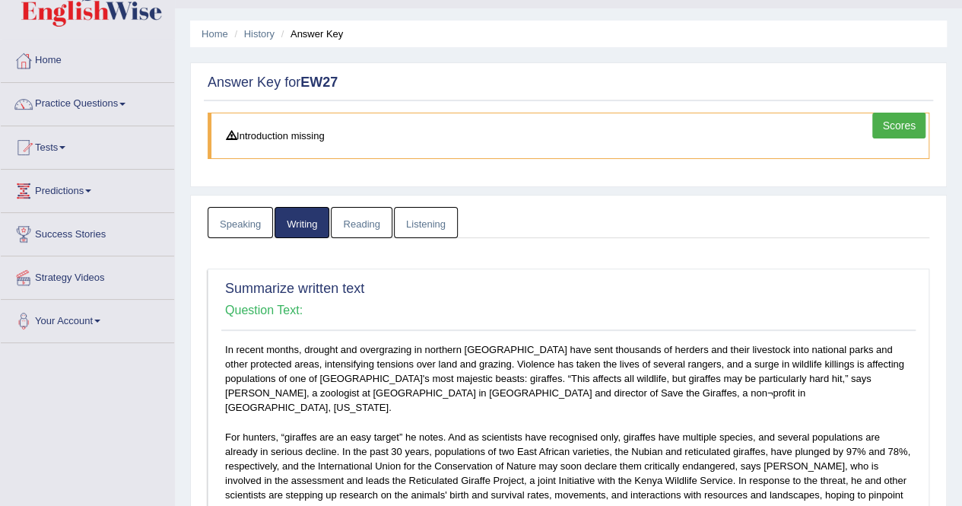
scroll to position [0, 0]
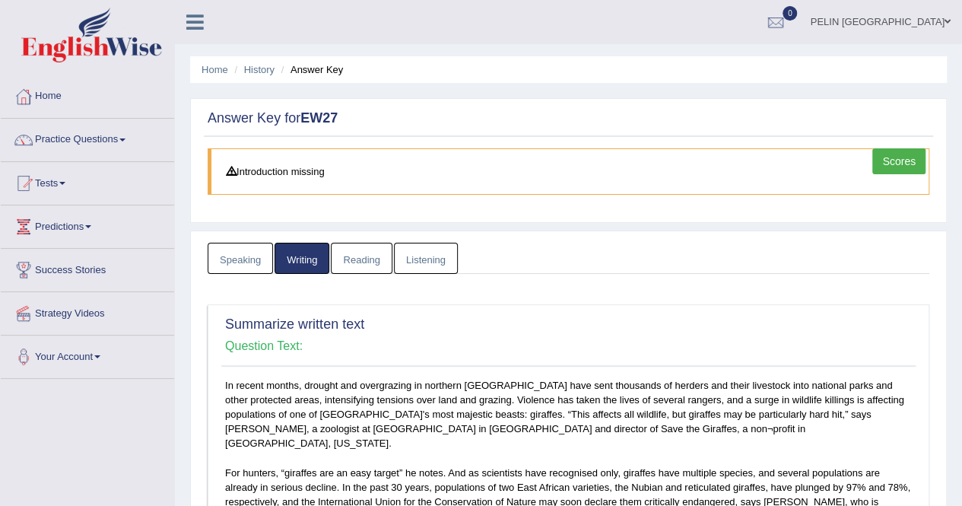
click at [403, 252] on link "Listening" at bounding box center [426, 258] width 64 height 31
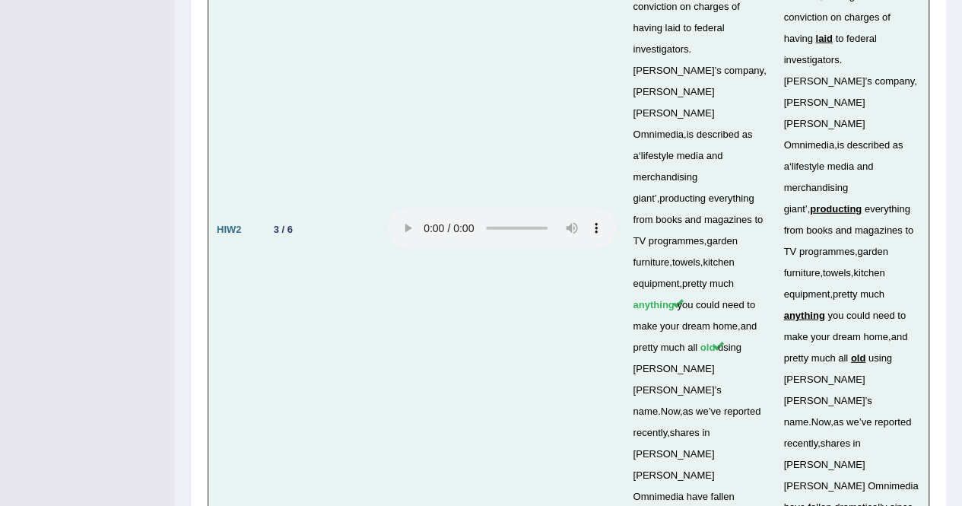
scroll to position [4885, 0]
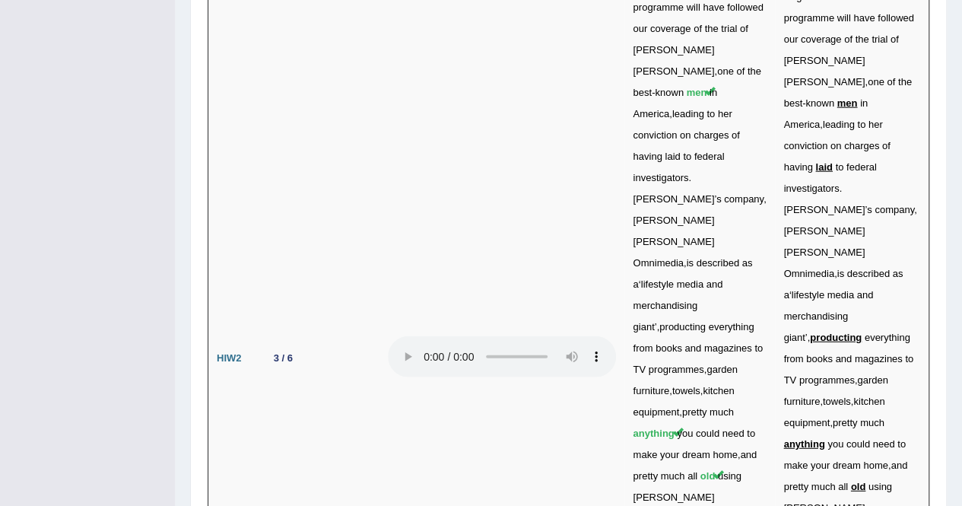
scroll to position [4504, 0]
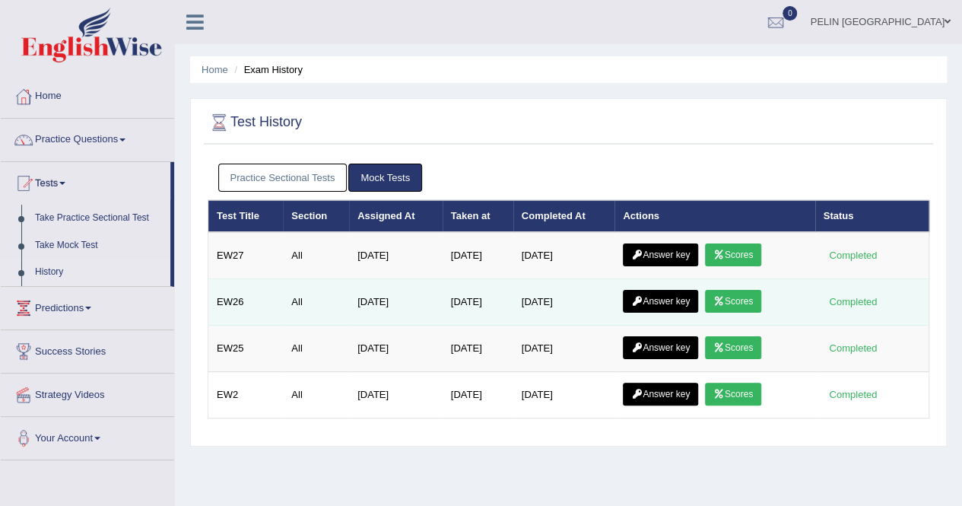
click at [677, 296] on link "Answer key" at bounding box center [660, 301] width 75 height 23
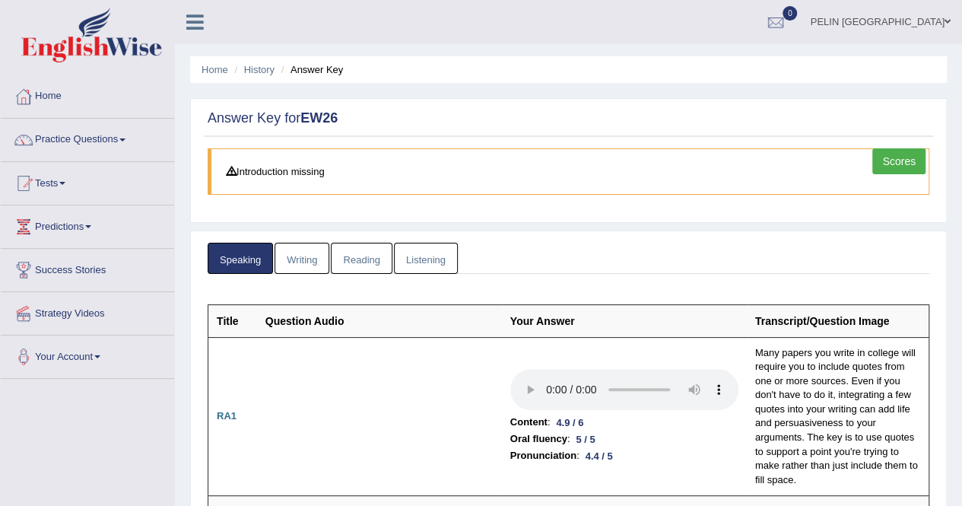
click at [291, 258] on link "Writing" at bounding box center [301, 258] width 55 height 31
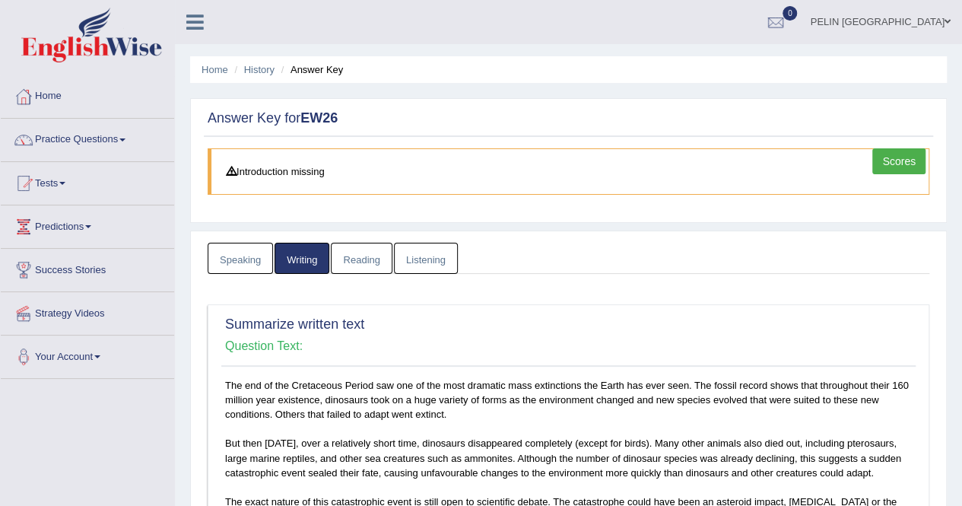
click at [428, 262] on link "Listening" at bounding box center [426, 258] width 64 height 31
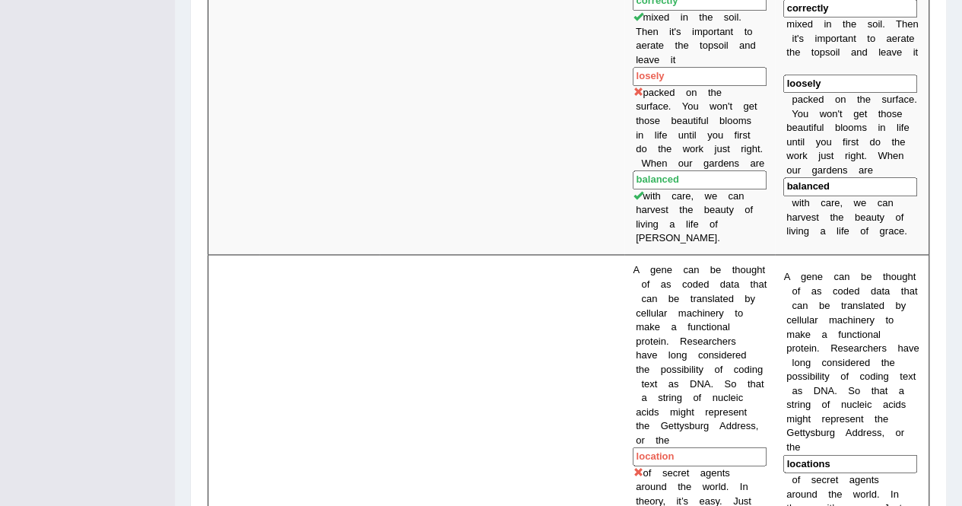
scroll to position [563, 0]
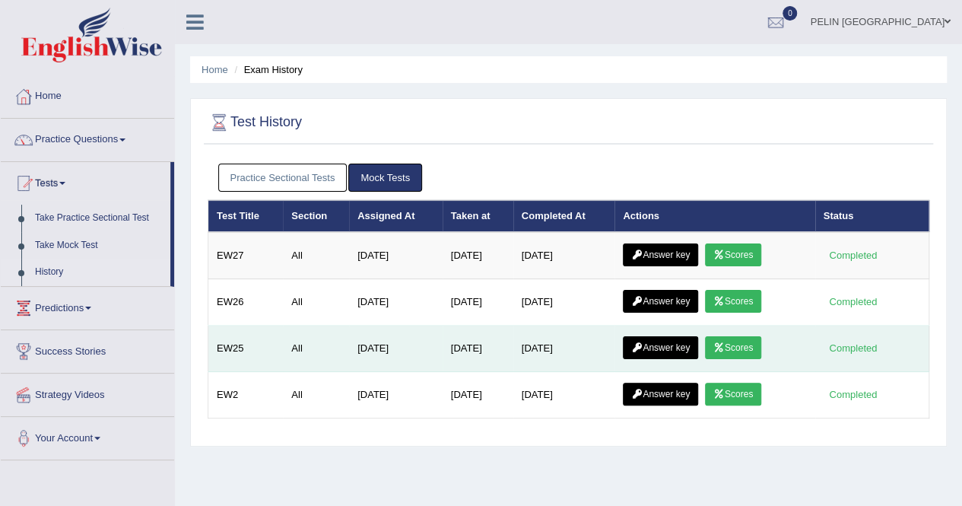
click at [646, 336] on link "Answer key" at bounding box center [660, 347] width 75 height 23
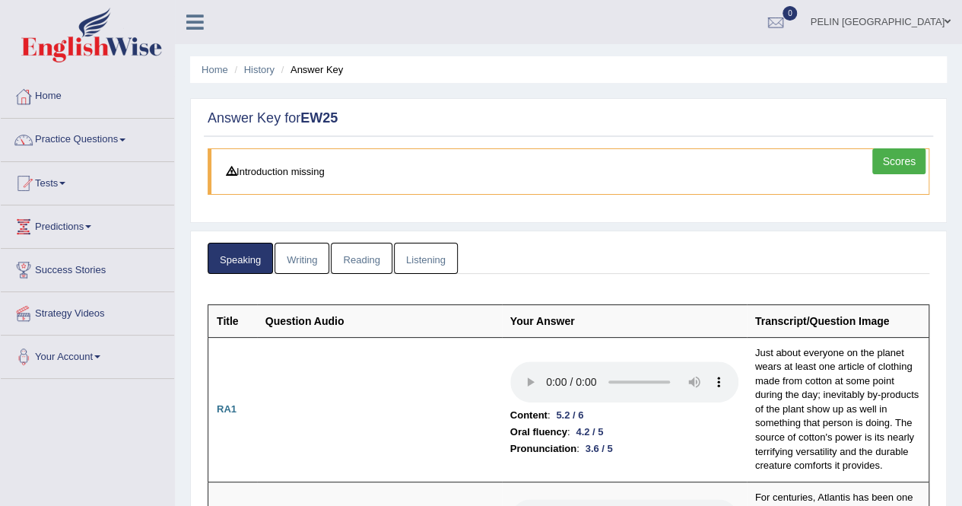
click at [318, 253] on link "Writing" at bounding box center [301, 258] width 55 height 31
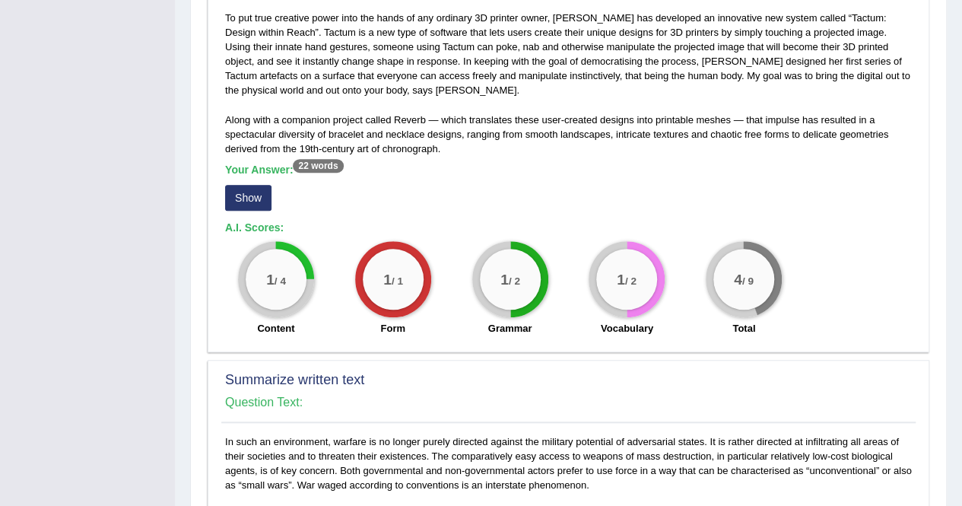
scroll to position [181, 0]
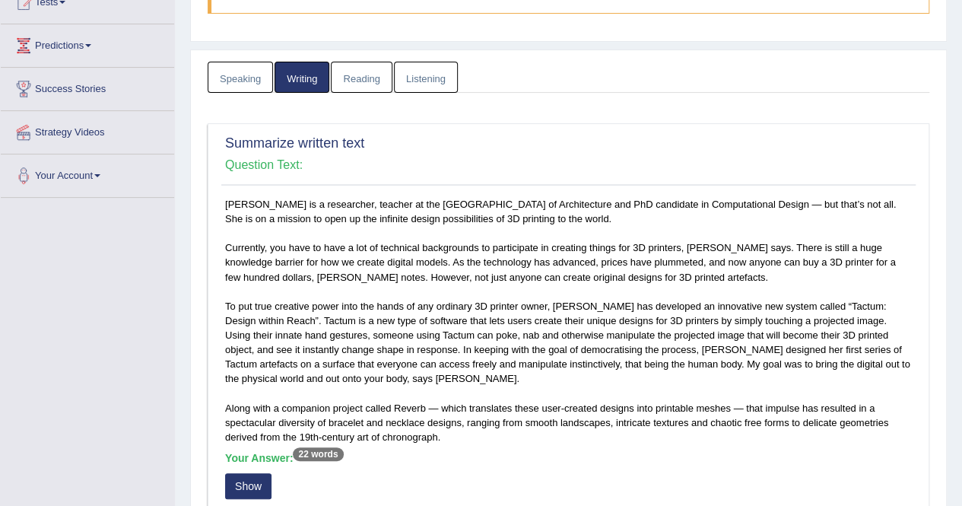
click at [400, 76] on link "Listening" at bounding box center [426, 77] width 64 height 31
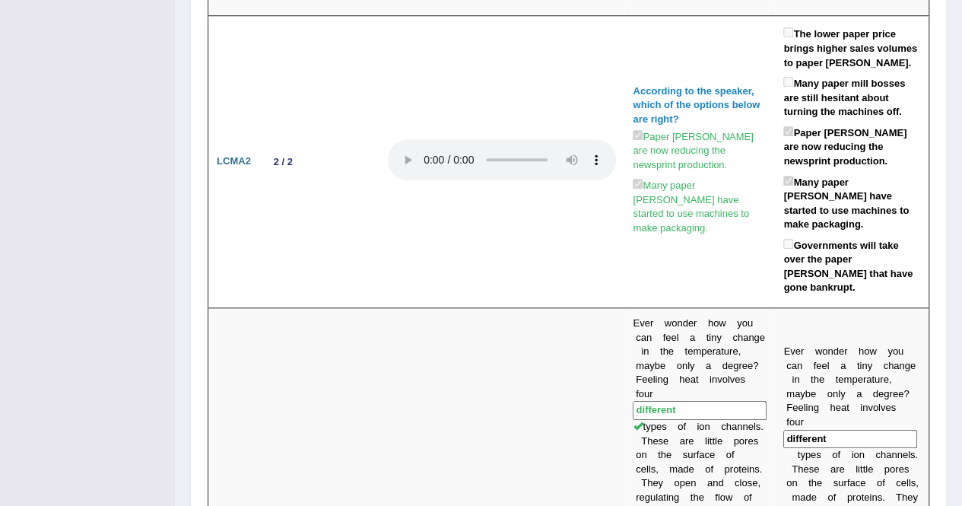
scroll to position [0, 0]
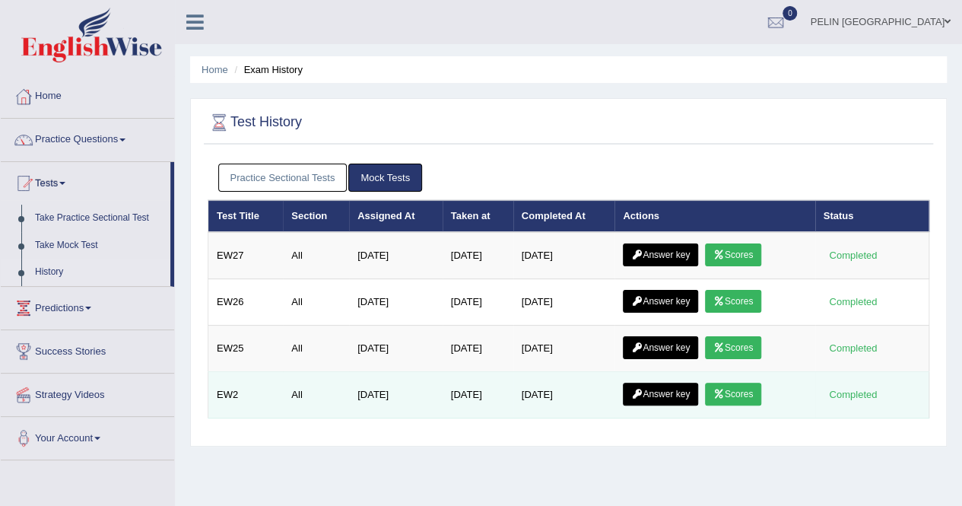
click at [681, 382] on link "Answer key" at bounding box center [660, 393] width 75 height 23
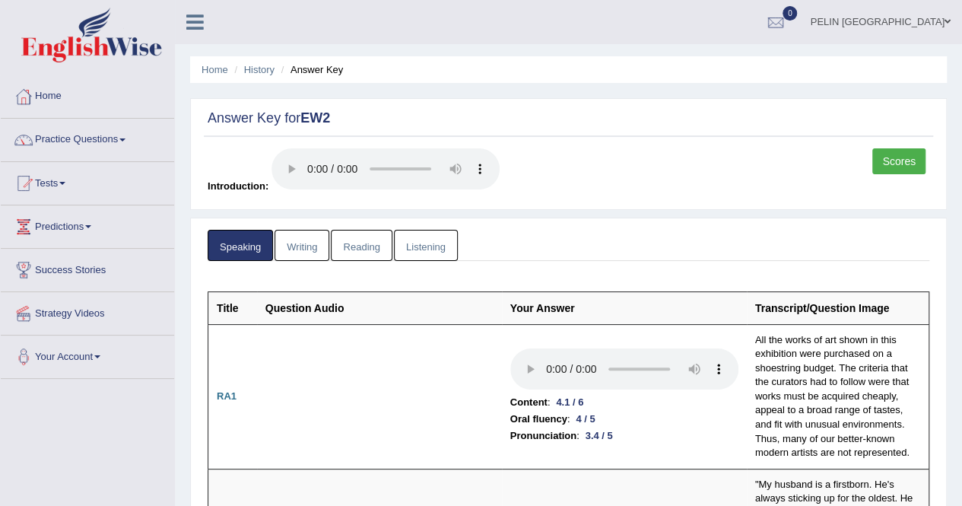
click at [324, 248] on link "Writing" at bounding box center [301, 245] width 55 height 31
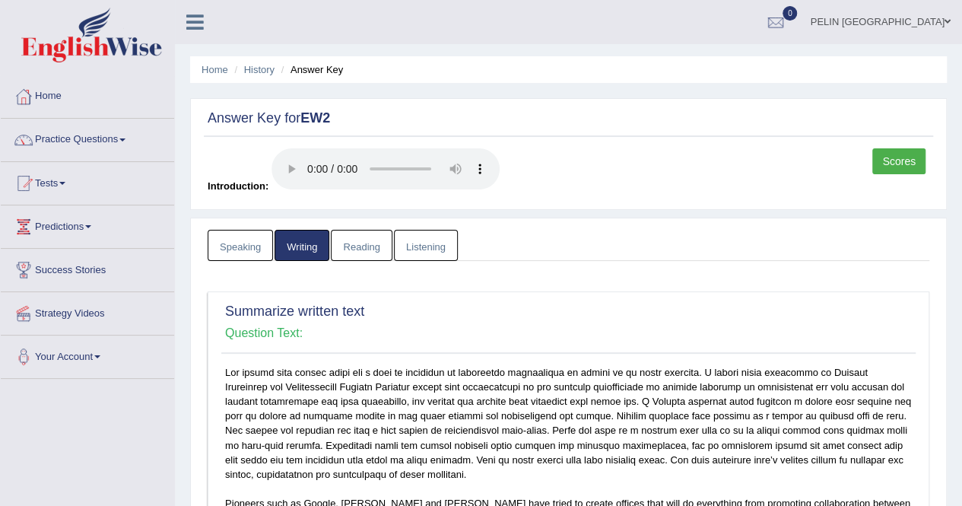
click at [382, 244] on link "Reading" at bounding box center [361, 245] width 61 height 31
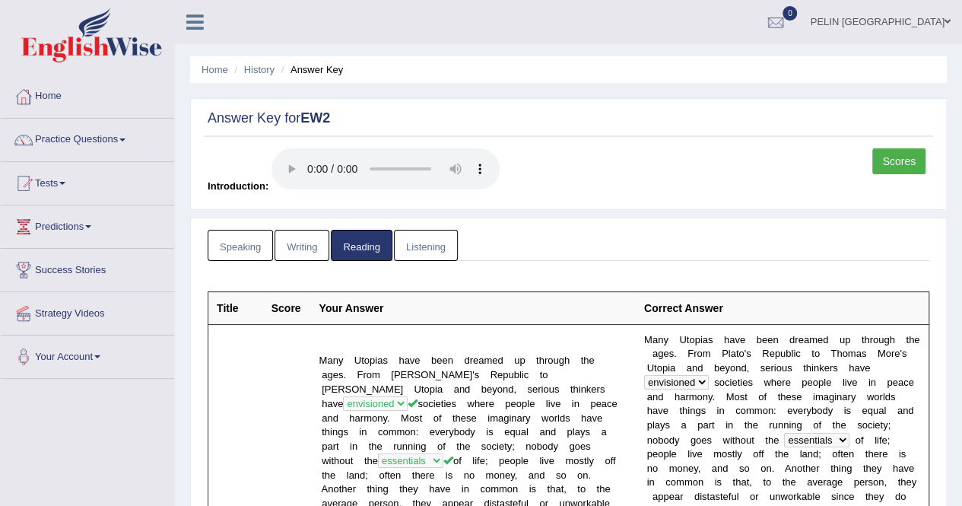
click at [417, 247] on link "Listening" at bounding box center [426, 245] width 64 height 31
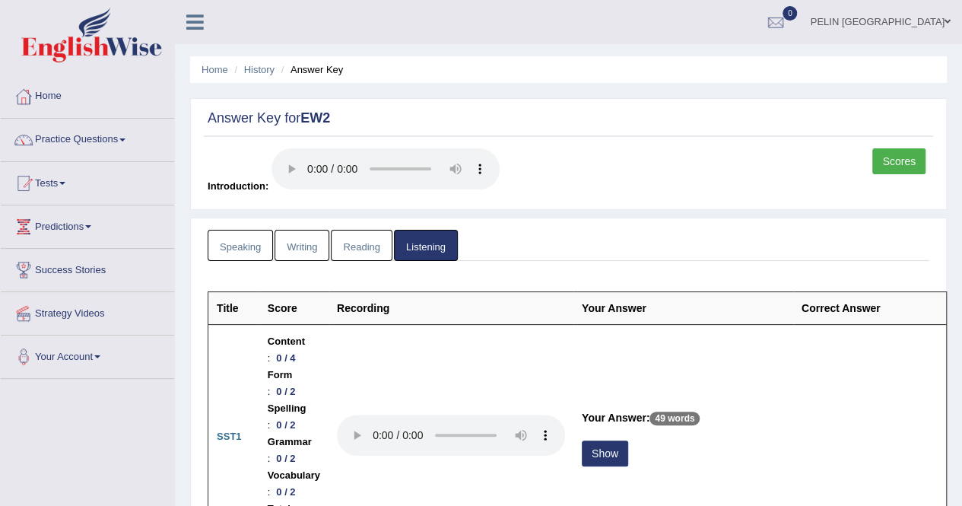
click at [307, 63] on li "Answer Key" at bounding box center [310, 69] width 66 height 14
click at [249, 70] on link "History" at bounding box center [259, 69] width 30 height 11
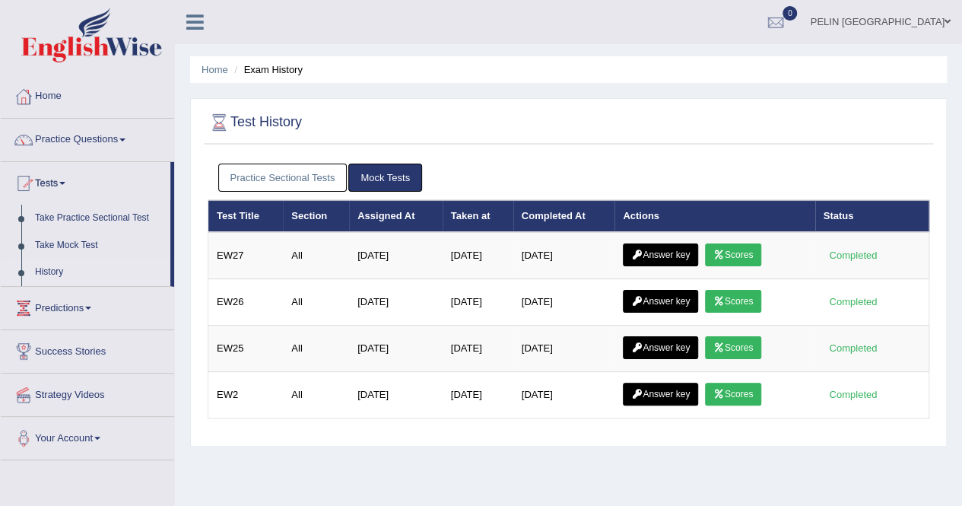
click at [535, 138] on div "Test History" at bounding box center [568, 125] width 729 height 38
click at [117, 141] on link "Practice Questions" at bounding box center [87, 138] width 173 height 38
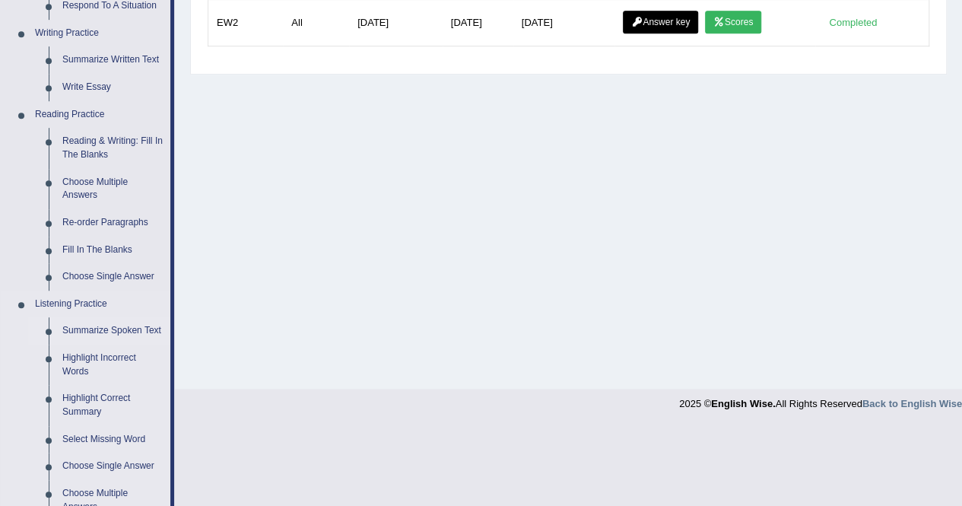
scroll to position [303, 0]
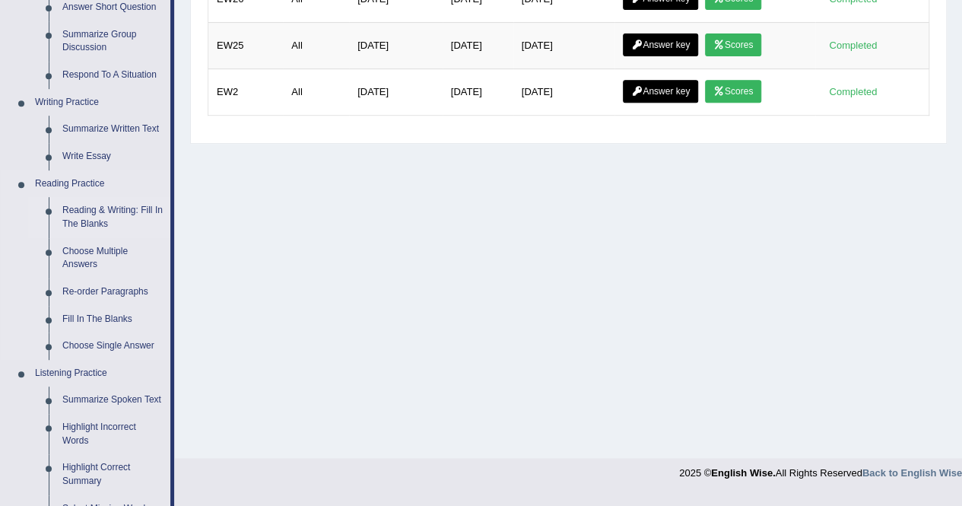
click at [132, 217] on link "Reading & Writing: Fill In The Blanks" at bounding box center [112, 217] width 115 height 40
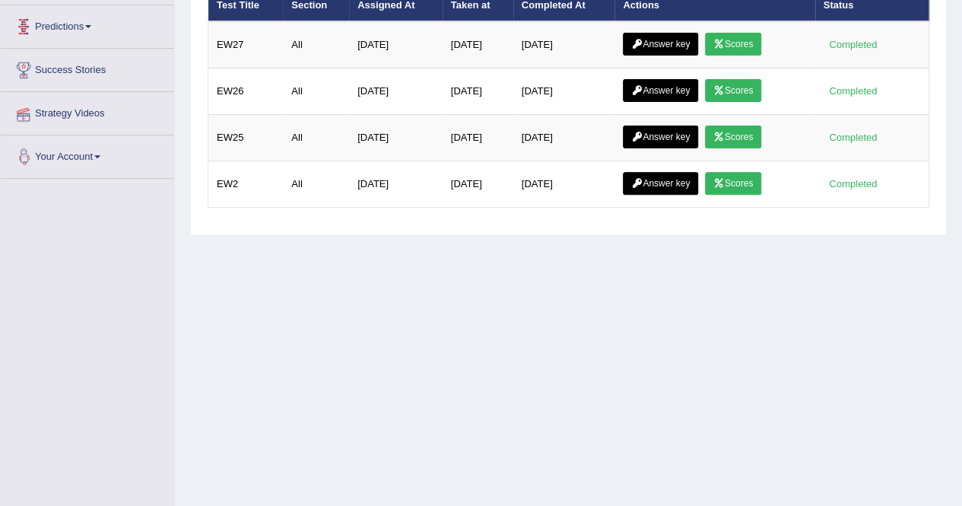
scroll to position [292, 0]
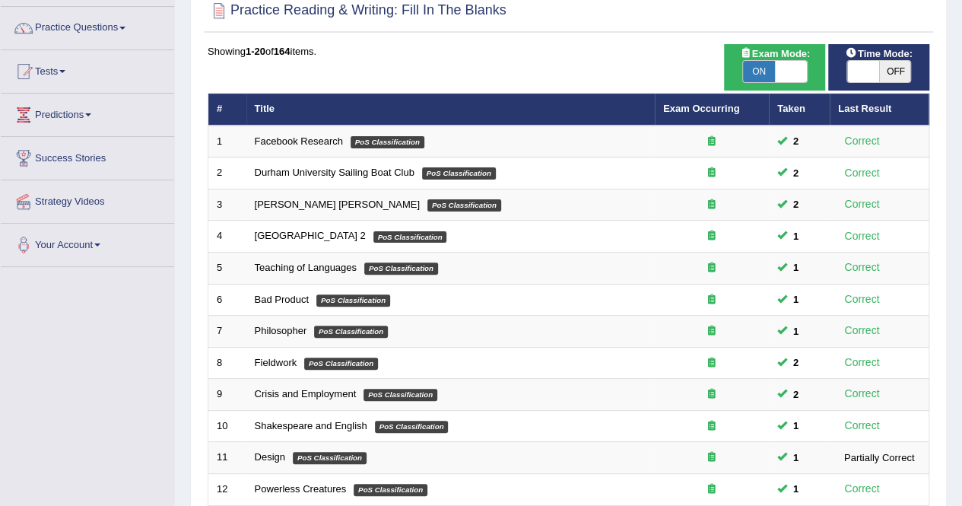
scroll to position [493, 0]
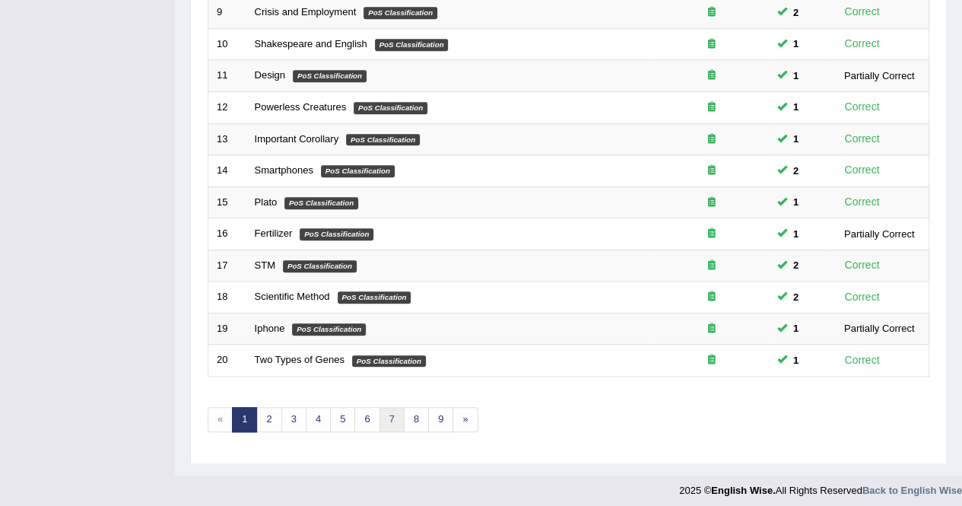
click at [382, 407] on link "7" at bounding box center [391, 419] width 25 height 25
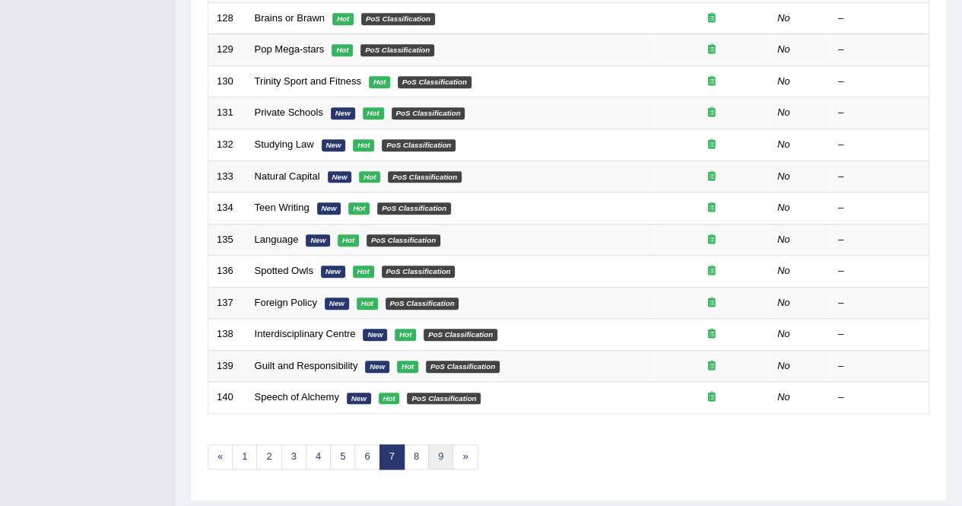
click at [428, 444] on link "9" at bounding box center [440, 456] width 25 height 25
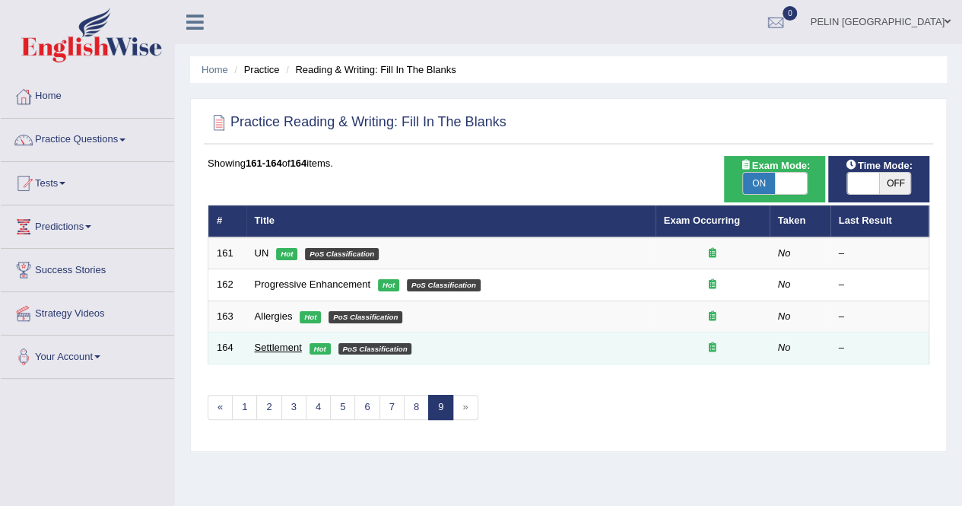
click at [281, 352] on link "Settlement" at bounding box center [278, 346] width 47 height 11
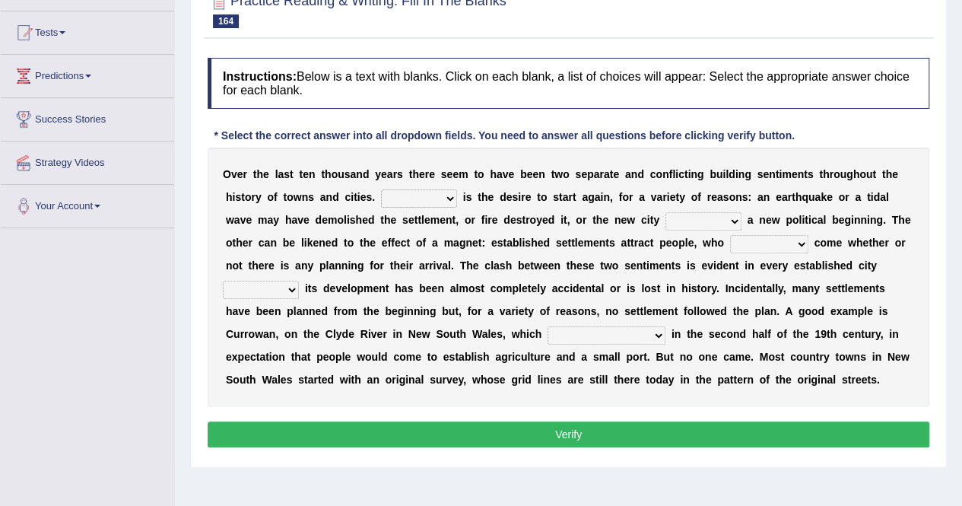
scroll to position [152, 0]
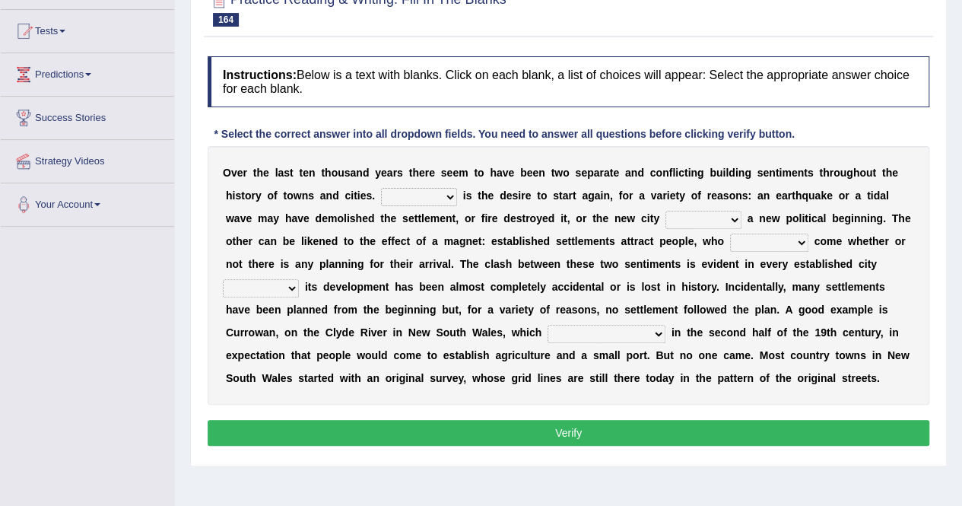
click at [381, 198] on select "One It What This" at bounding box center [419, 197] width 76 height 18
select select "One"
click at [381, 188] on select "One It What This" at bounding box center [419, 197] width 76 height 18
click at [665, 220] on select "does marks is causes" at bounding box center [703, 220] width 76 height 18
select select "causes"
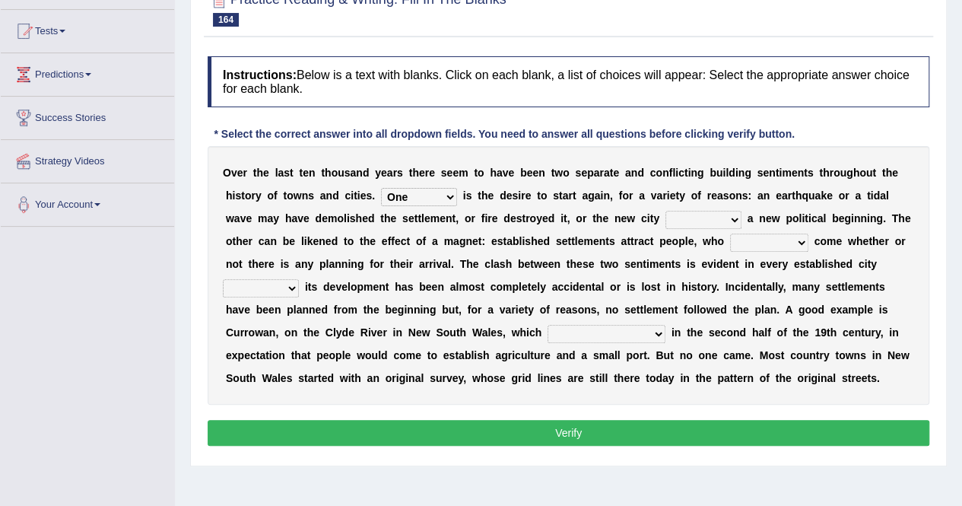
click at [665, 211] on select "does marks is causes" at bounding box center [703, 220] width 76 height 18
click at [730, 244] on select "tend to are used to ought to had to" at bounding box center [769, 242] width 78 height 18
click at [730, 233] on select "tend to are used to ought to had to" at bounding box center [769, 242] width 78 height 18
click at [730, 239] on select "tend to are used to ought to had to" at bounding box center [769, 242] width 78 height 18
select select "are used to"
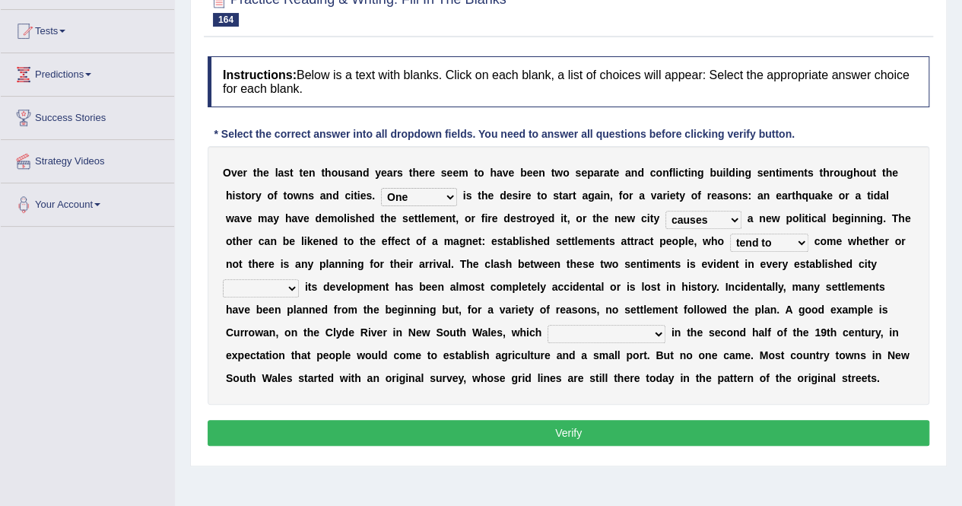
click at [730, 233] on select "tend to are used to ought to had to" at bounding box center [769, 242] width 78 height 18
click at [299, 279] on select "unless whenever whereas until" at bounding box center [261, 288] width 76 height 18
select select "unless"
click at [299, 279] on select "unless whenever whereas until" at bounding box center [261, 288] width 76 height 18
click at [547, 328] on select "has been surveyed was surveyed could be surveyed had surveyed" at bounding box center [606, 334] width 118 height 18
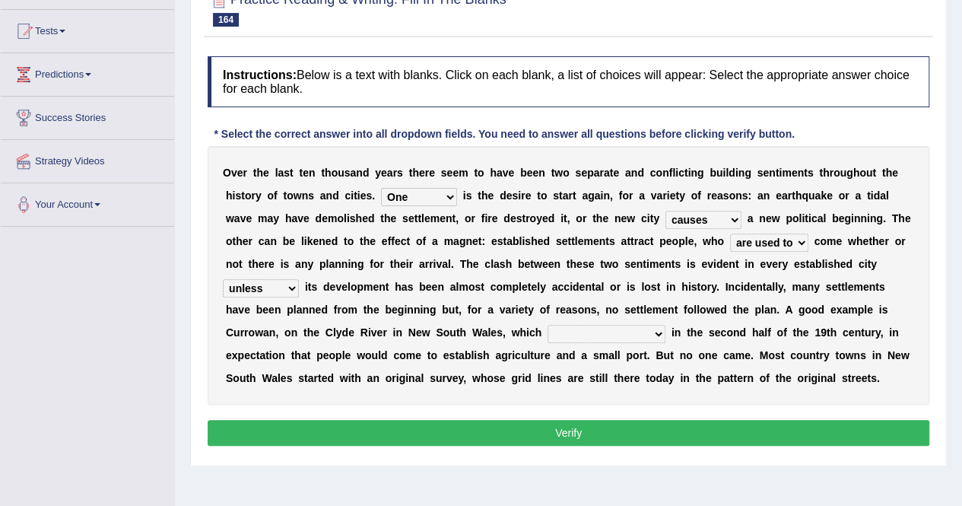
click at [547, 325] on select "has been surveyed was surveyed could be surveyed had surveyed" at bounding box center [606, 334] width 118 height 18
click at [547, 331] on select "has been surveyed was surveyed could be surveyed had surveyed" at bounding box center [606, 334] width 118 height 18
select select "had surveyed"
click at [547, 325] on select "has been surveyed was surveyed could be surveyed had surveyed" at bounding box center [606, 334] width 118 height 18
click at [443, 428] on button "Verify" at bounding box center [568, 433] width 721 height 26
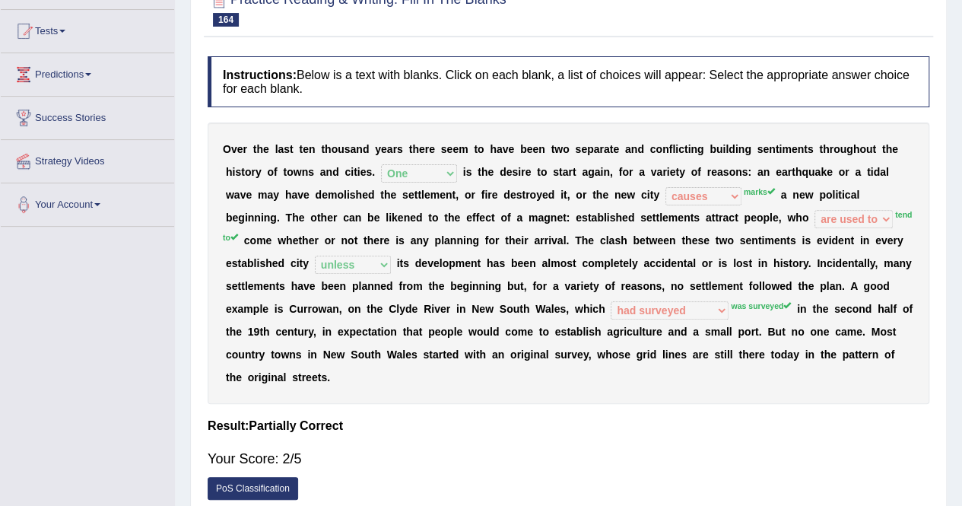
click at [443, 440] on div "Your Score: 2/5" at bounding box center [568, 458] width 721 height 36
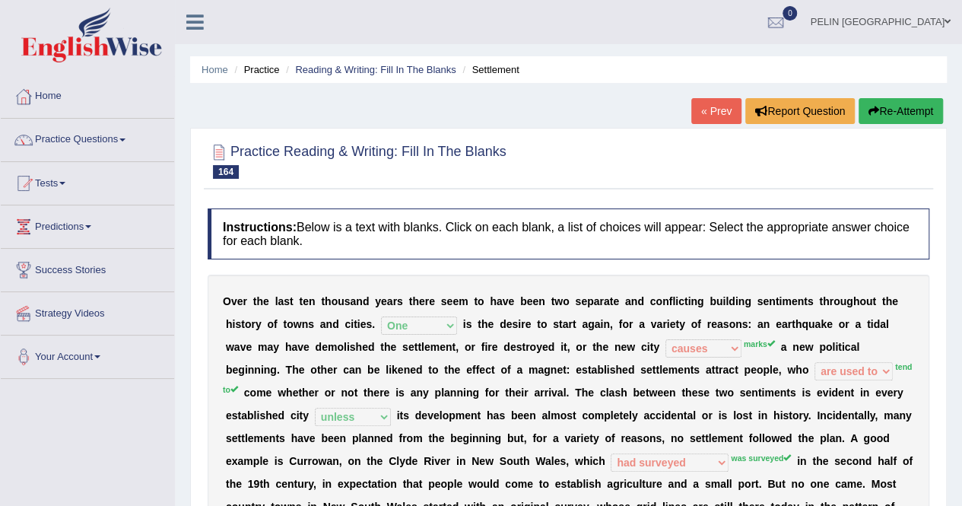
click at [891, 108] on button "Re-Attempt" at bounding box center [900, 111] width 84 height 26
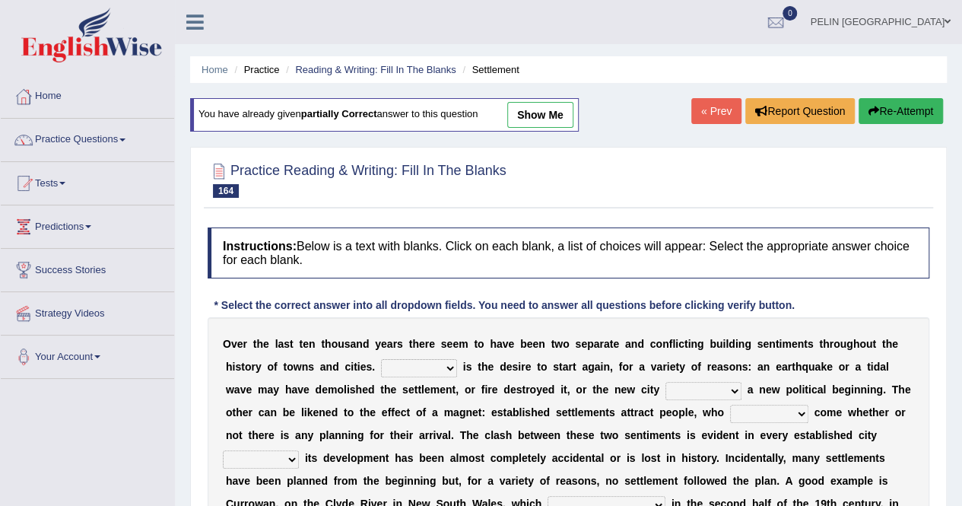
click at [665, 388] on select "does marks is causes" at bounding box center [703, 391] width 76 height 18
select select "marks"
click at [665, 382] on select "does marks is causes" at bounding box center [703, 391] width 76 height 18
click at [730, 409] on select "tend to are used to ought to had to" at bounding box center [769, 413] width 78 height 18
select select "tend to"
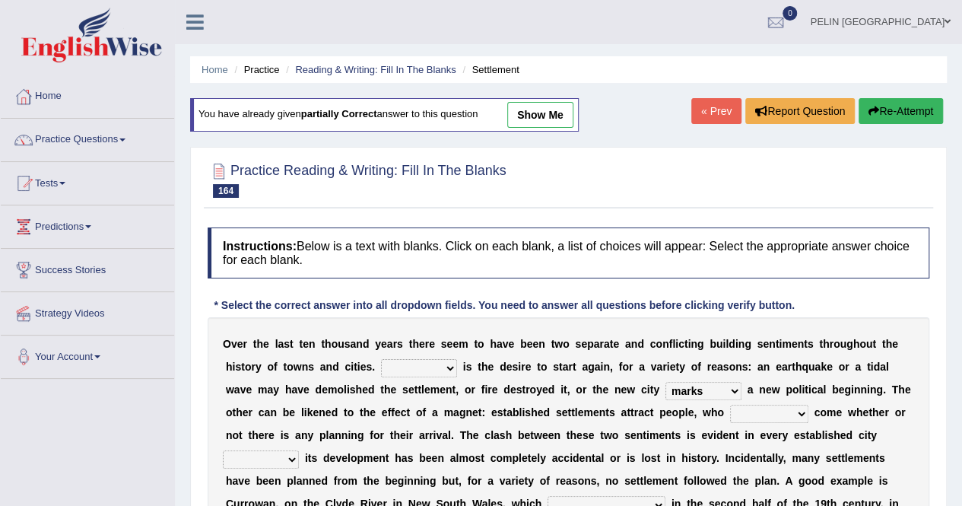
click at [730, 404] on select "tend to are used to ought to had to" at bounding box center [769, 413] width 78 height 18
click at [381, 360] on select "One It What This" at bounding box center [419, 368] width 76 height 18
select select "One"
click at [381, 359] on select "One It What This" at bounding box center [419, 368] width 76 height 18
click at [299, 450] on select "unless whenever whereas until" at bounding box center [261, 459] width 76 height 18
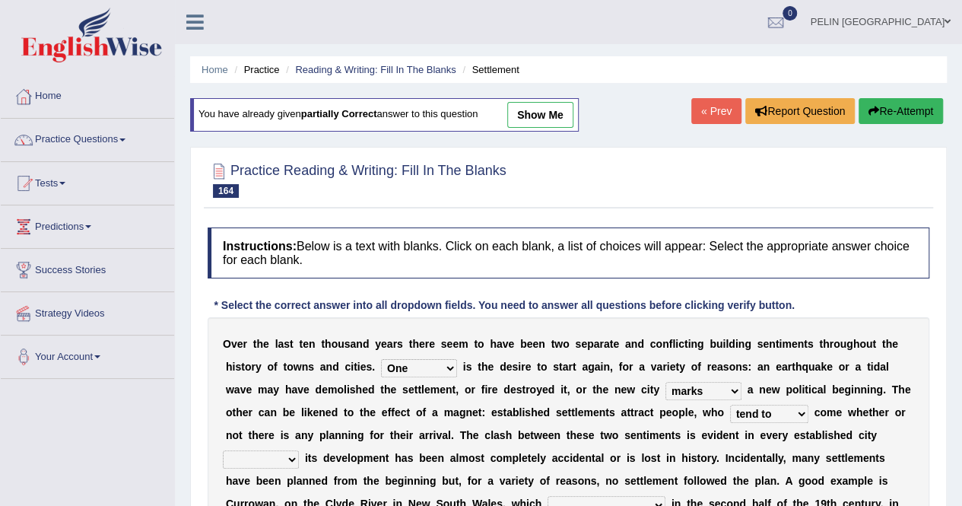
select select "unless"
click at [299, 450] on select "unless whenever whereas until" at bounding box center [261, 459] width 76 height 18
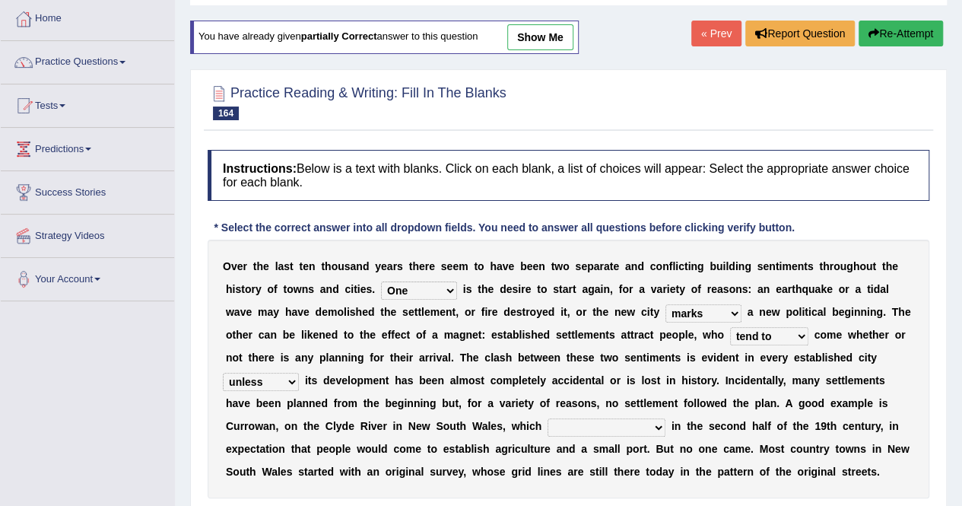
scroll to position [152, 0]
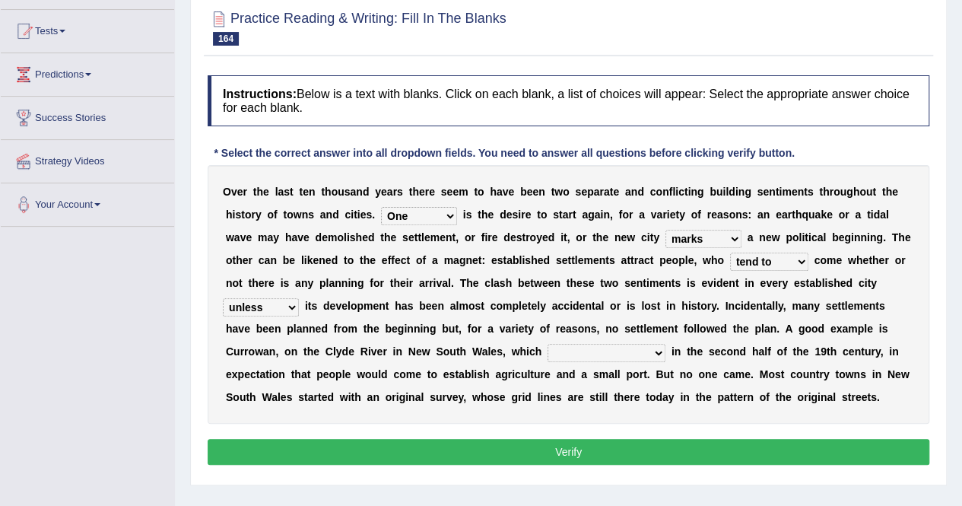
click at [299, 298] on select "unless whenever whereas until" at bounding box center [261, 307] width 76 height 18
click at [233, 391] on b "S" at bounding box center [229, 397] width 7 height 12
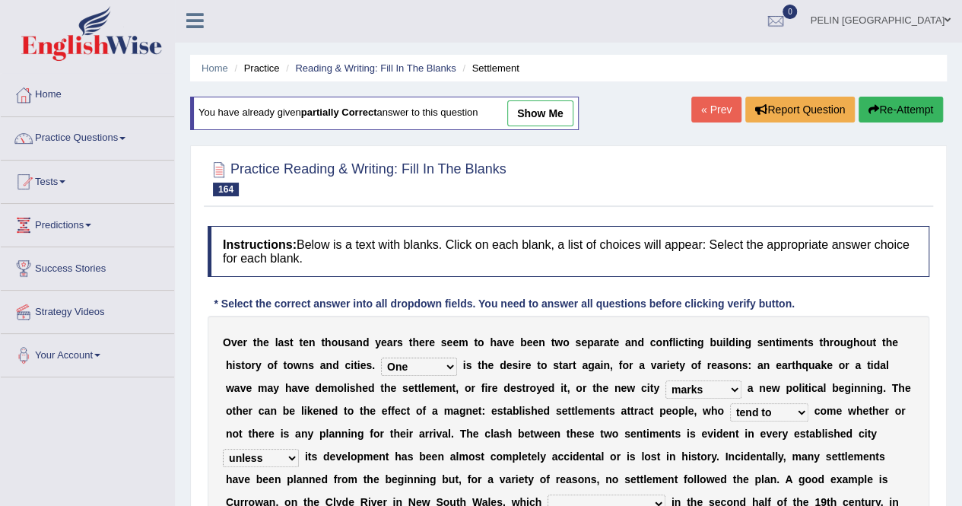
scroll to position [0, 0]
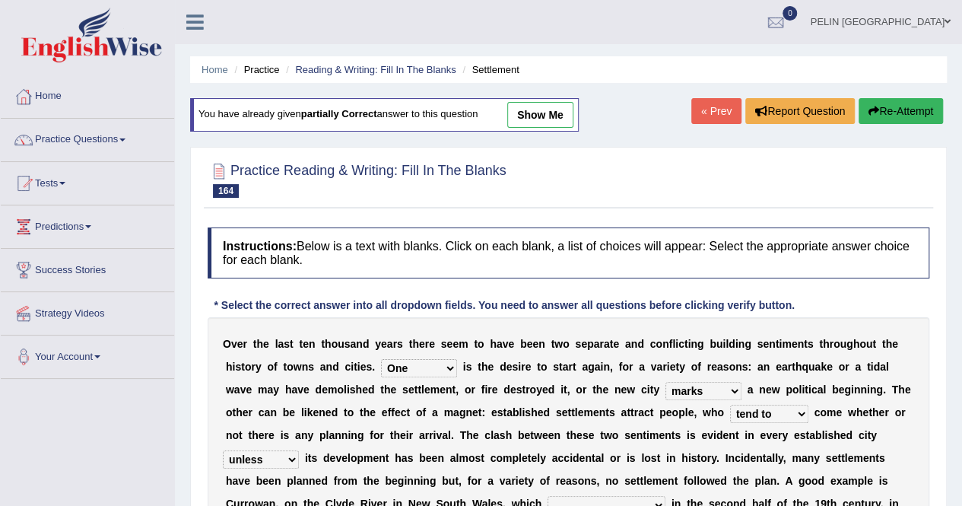
click at [538, 112] on link "show me" at bounding box center [540, 115] width 66 height 26
select select "causes"
select select "are used to"
select select "had surveyed"
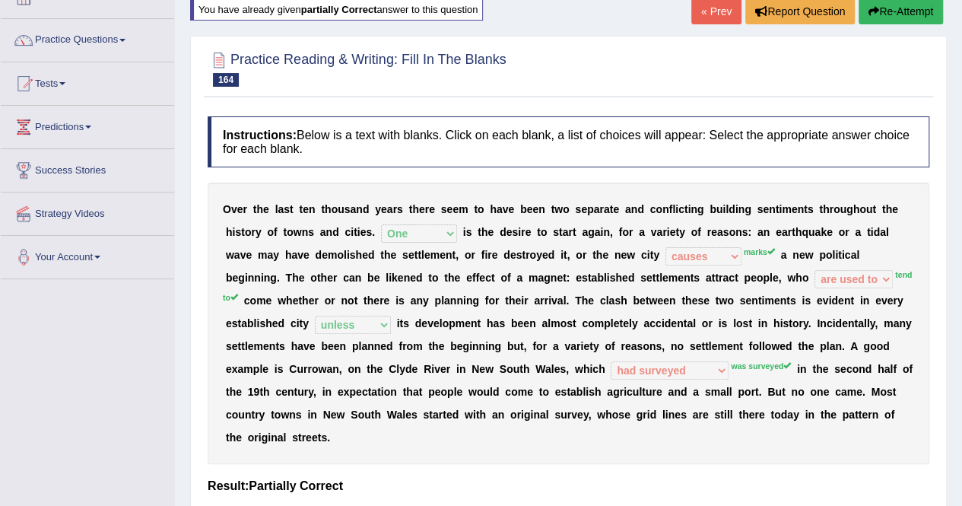
scroll to position [76, 0]
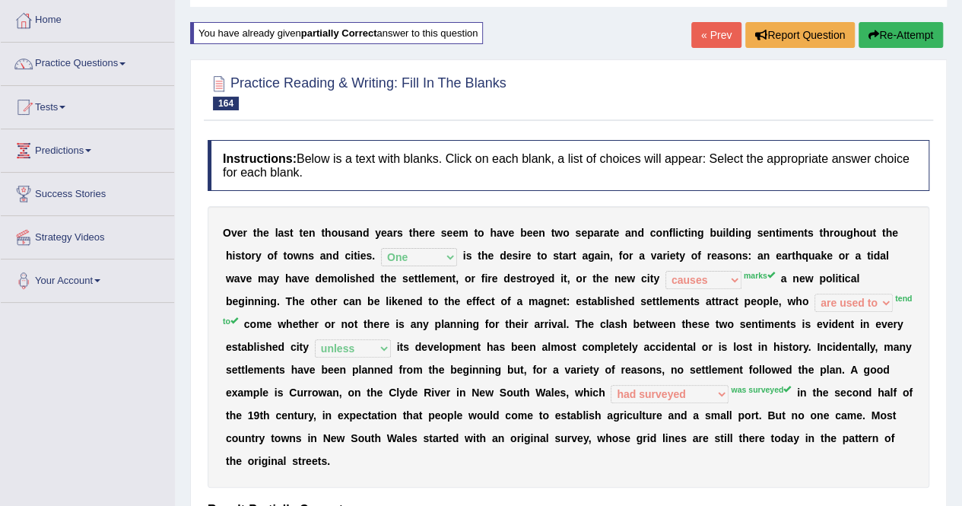
click at [931, 31] on button "Re-Attempt" at bounding box center [900, 35] width 84 height 26
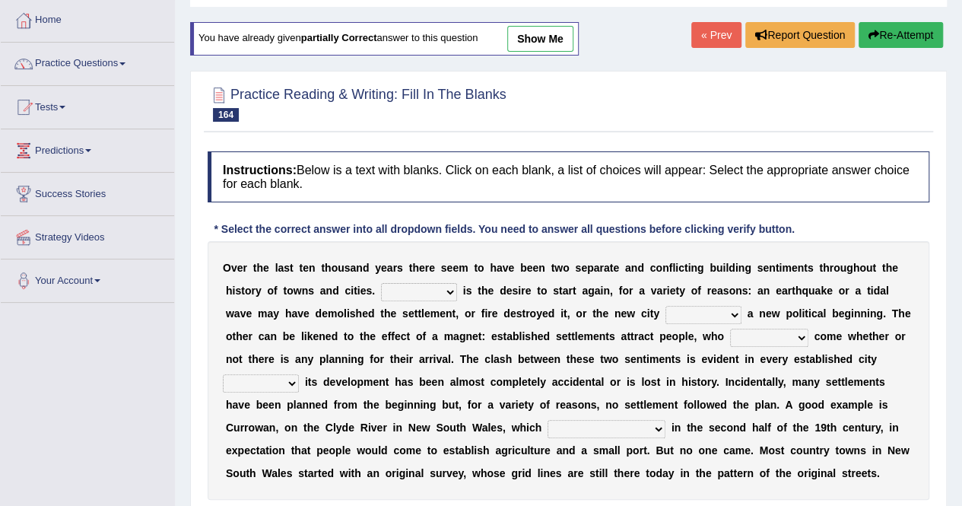
click at [381, 294] on select "One It What This" at bounding box center [419, 292] width 76 height 18
select select "One"
click at [381, 283] on select "One It What This" at bounding box center [419, 292] width 76 height 18
click at [580, 303] on div "O v e r t h e l a s t t e n t h o u s a n d y e a r s t h e r e s e e m t o h a…" at bounding box center [568, 370] width 721 height 258
click at [665, 308] on select "does marks is causes" at bounding box center [703, 315] width 76 height 18
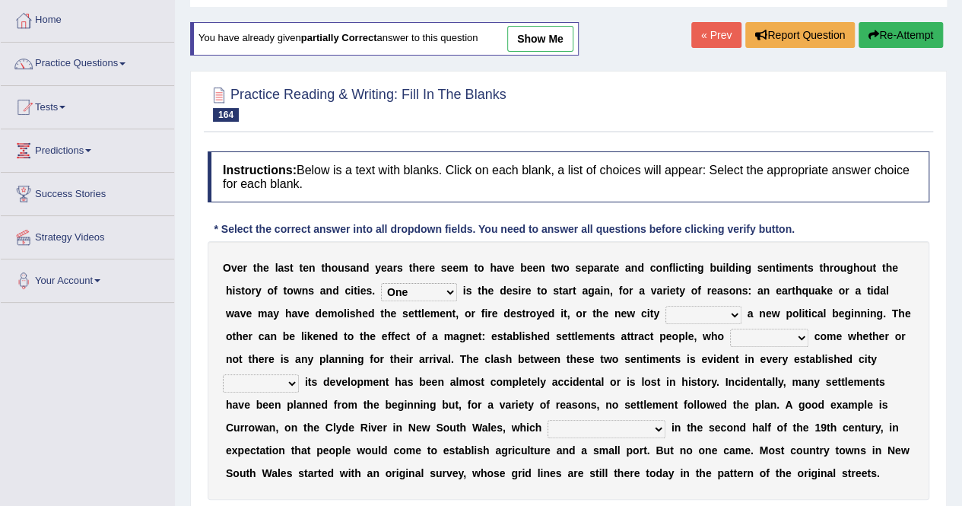
click at [665, 306] on select "does marks is causes" at bounding box center [703, 315] width 76 height 18
click at [665, 321] on select "does marks is causes" at bounding box center [703, 315] width 76 height 18
select select "marks"
click at [665, 306] on select "does marks is causes" at bounding box center [703, 315] width 76 height 18
click at [730, 340] on select "tend to are used to ought to had to" at bounding box center [769, 337] width 78 height 18
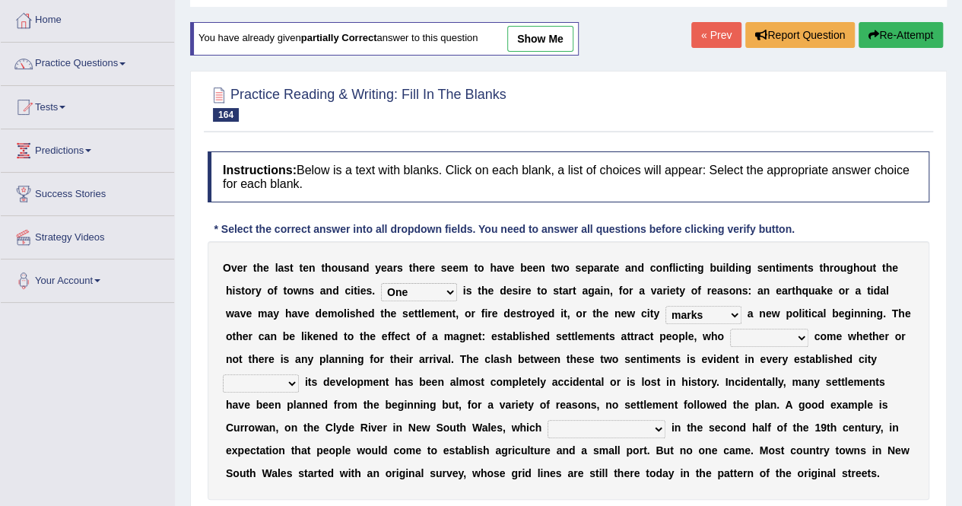
select select "tend to"
click at [730, 328] on select "tend to are used to ought to had to" at bounding box center [769, 337] width 78 height 18
click at [299, 374] on select "unless whenever whereas until" at bounding box center [261, 383] width 76 height 18
select select "unless"
click at [299, 374] on select "unless whenever whereas until" at bounding box center [261, 383] width 76 height 18
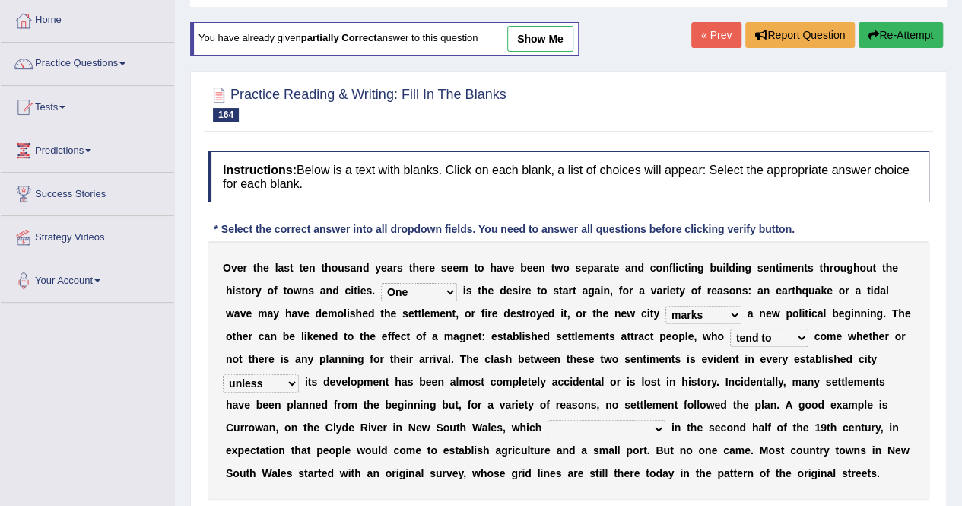
click at [547, 431] on select "has been surveyed was surveyed could be surveyed had surveyed" at bounding box center [606, 429] width 118 height 18
select select "was surveyed"
click at [547, 420] on select "has been surveyed was surveyed could be surveyed had surveyed" at bounding box center [606, 429] width 118 height 18
click at [744, 378] on b "d" at bounding box center [747, 382] width 7 height 12
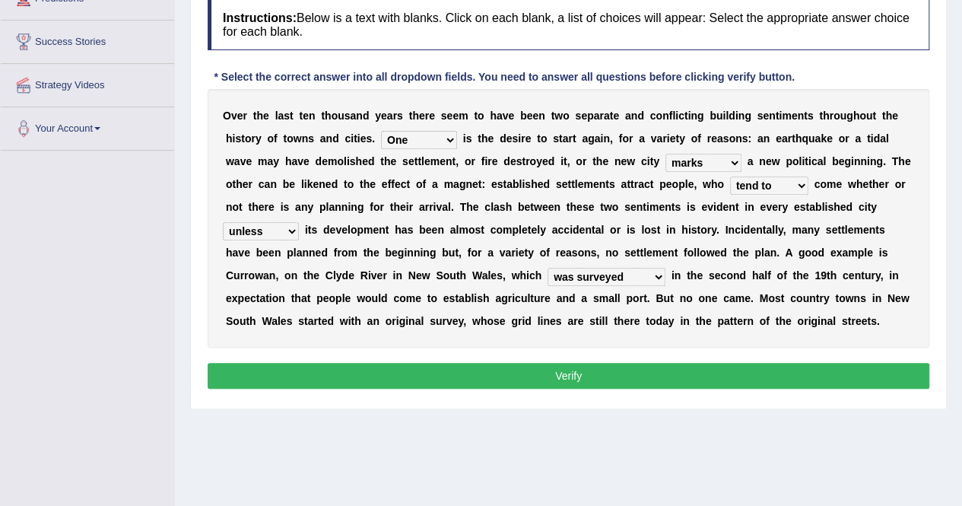
click at [506, 378] on button "Verify" at bounding box center [568, 376] width 721 height 26
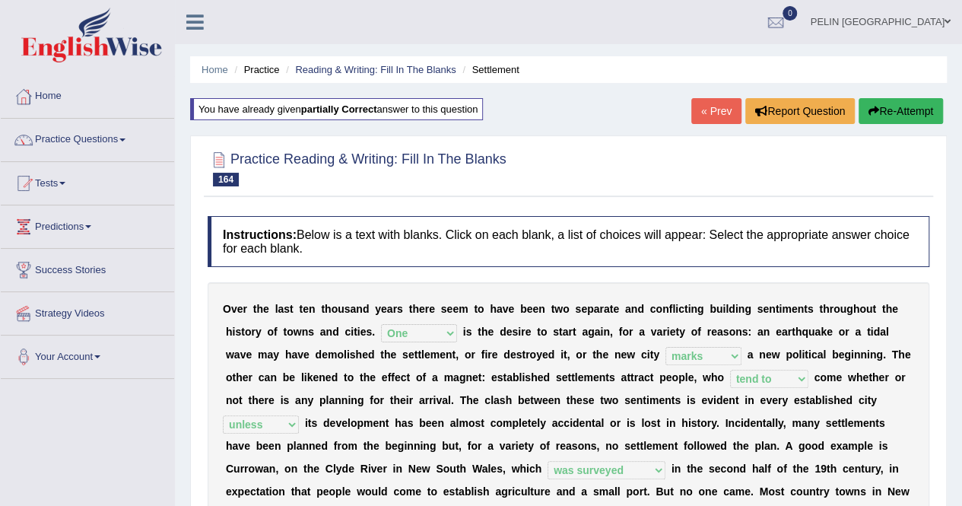
scroll to position [0, 0]
